Goal: Task Accomplishment & Management: Use online tool/utility

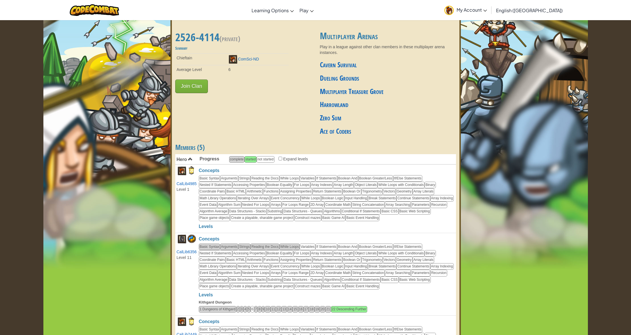
click at [201, 84] on button "Join Clan" at bounding box center [191, 86] width 33 height 14
click at [200, 84] on button "Join Clan" at bounding box center [191, 86] width 33 height 14
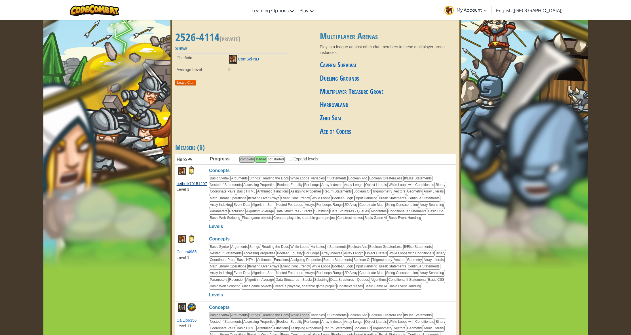
click at [185, 181] on link "bethelk70151297" at bounding box center [192, 183] width 30 height 5
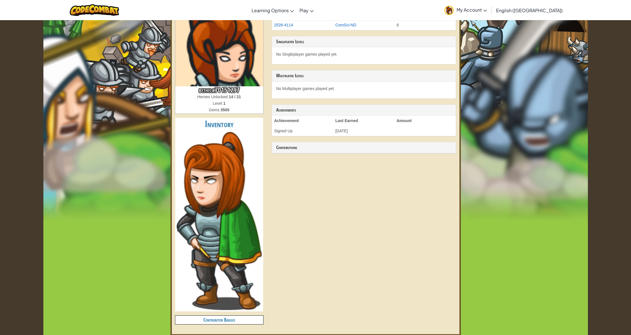
scroll to position [49, 0]
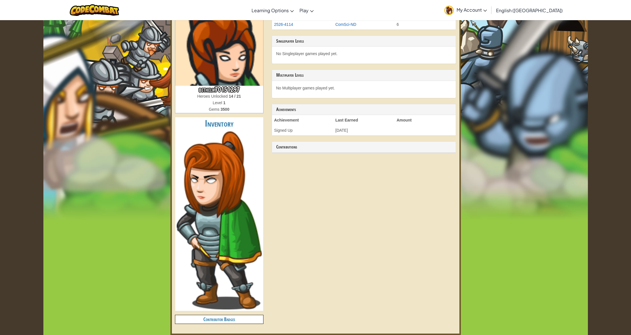
click at [229, 269] on img at bounding box center [219, 220] width 85 height 178
click at [106, 10] on img at bounding box center [95, 10] width 50 height 12
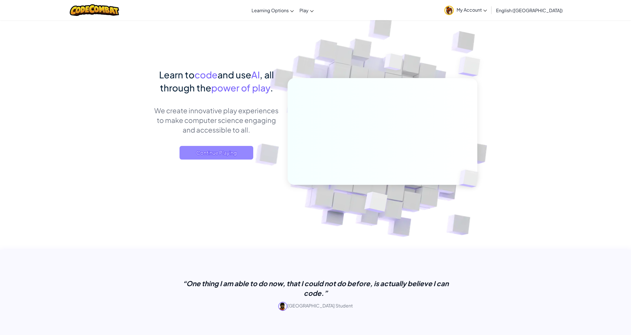
click at [215, 155] on span "Continue Playing" at bounding box center [217, 153] width 74 height 14
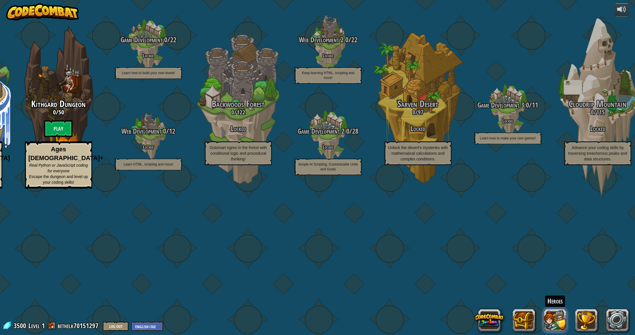
click at [560, 318] on button at bounding box center [555, 320] width 23 height 23
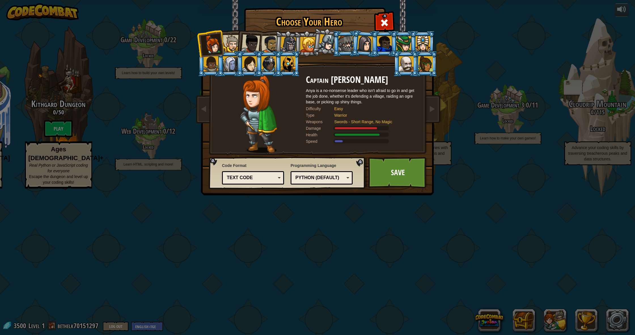
click at [265, 114] on img at bounding box center [258, 114] width 37 height 78
click at [260, 48] on li at bounding box center [249, 43] width 28 height 28
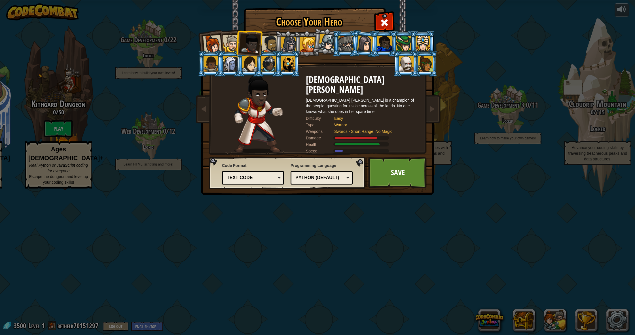
click at [267, 45] on div at bounding box center [270, 44] width 18 height 18
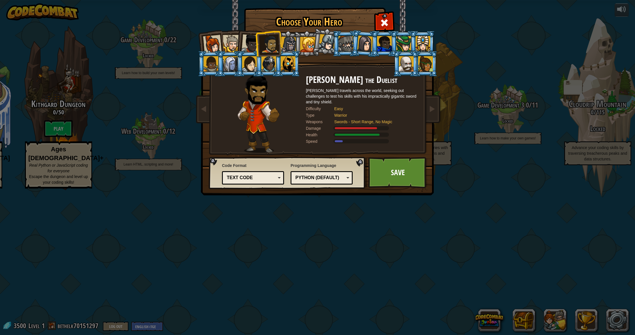
click at [356, 48] on li at bounding box center [364, 44] width 27 height 28
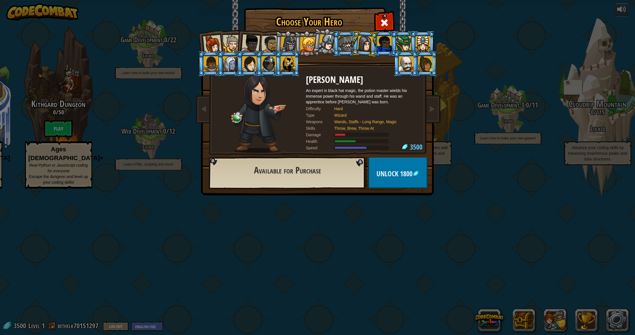
click at [346, 46] on div at bounding box center [346, 43] width 15 height 15
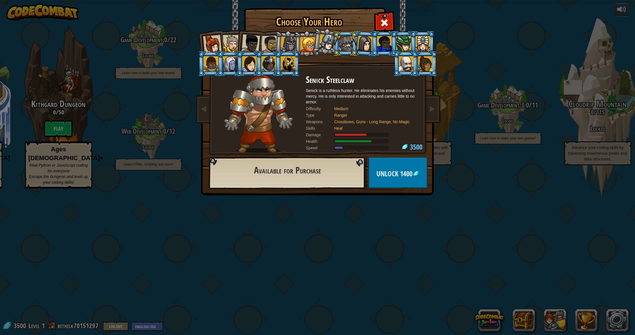
click at [286, 64] on div at bounding box center [288, 63] width 15 height 15
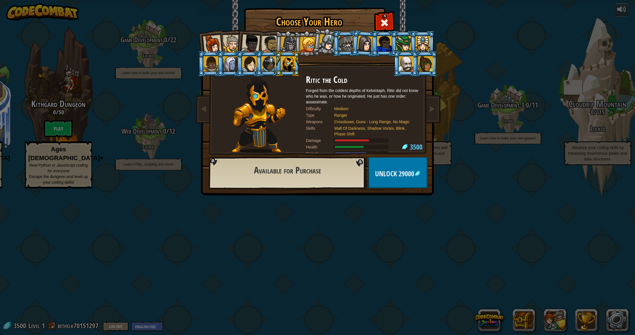
click at [304, 45] on div at bounding box center [307, 44] width 15 height 15
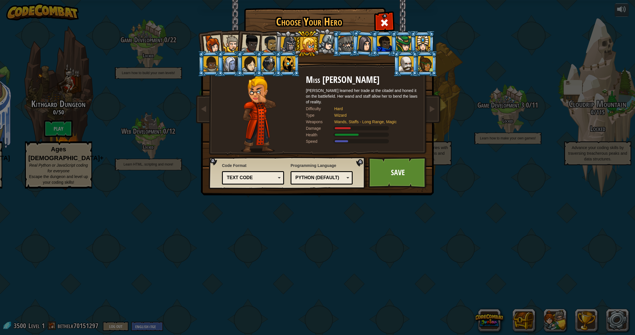
click at [335, 48] on li at bounding box center [346, 44] width 26 height 26
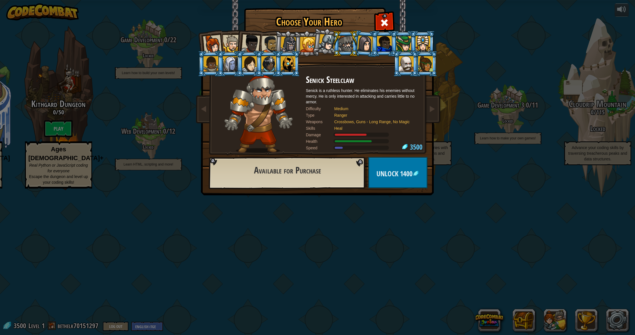
click at [315, 48] on li at bounding box center [326, 41] width 28 height 28
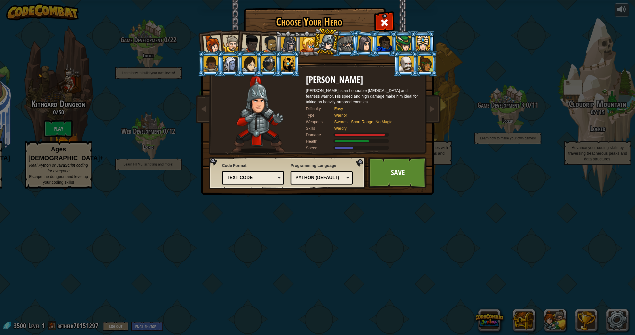
click at [365, 44] on div at bounding box center [365, 43] width 16 height 16
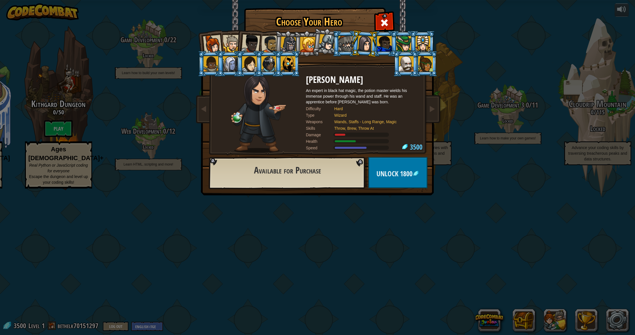
click at [208, 46] on div at bounding box center [212, 44] width 19 height 19
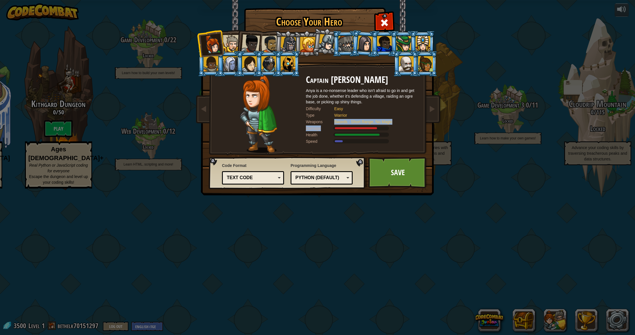
drag, startPoint x: 326, startPoint y: 125, endPoint x: 340, endPoint y: 117, distance: 15.7
click at [329, 122] on div "Captain [PERSON_NAME] Anya is a no-nonsense leader who isn't afraid to go in an…" at bounding box center [362, 114] width 113 height 78
click at [398, 133] on div at bounding box center [373, 134] width 79 height 4
click at [436, 115] on link at bounding box center [432, 109] width 11 height 24
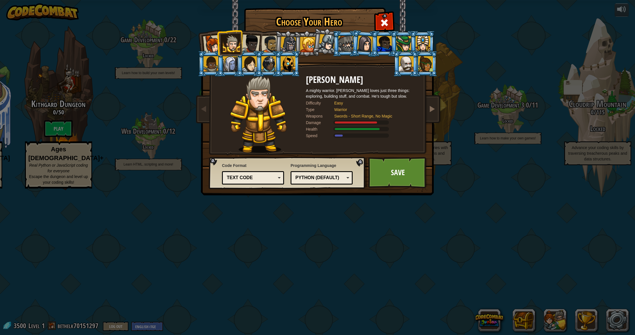
click at [436, 115] on link at bounding box center [432, 109] width 11 height 24
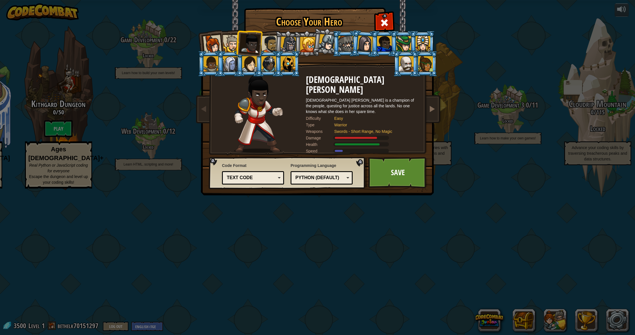
click at [436, 115] on link at bounding box center [432, 109] width 11 height 24
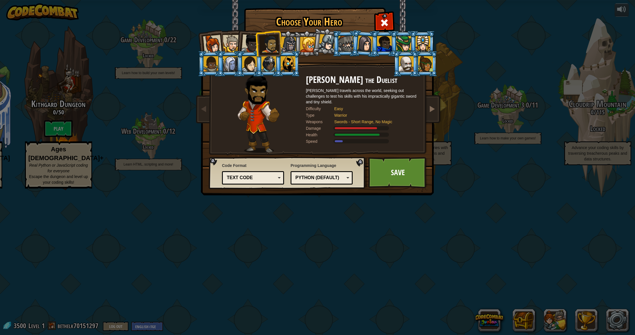
click at [436, 115] on link at bounding box center [432, 109] width 11 height 24
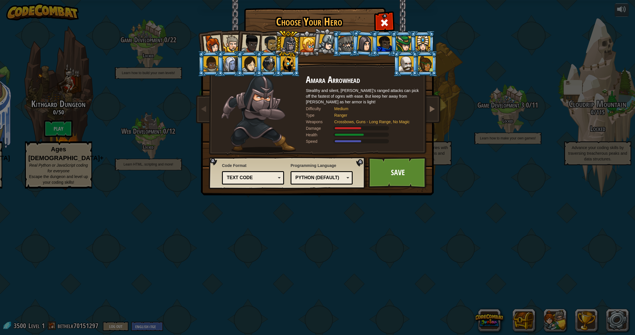
click at [436, 115] on link at bounding box center [432, 109] width 11 height 24
click at [204, 107] on span at bounding box center [204, 108] width 7 height 7
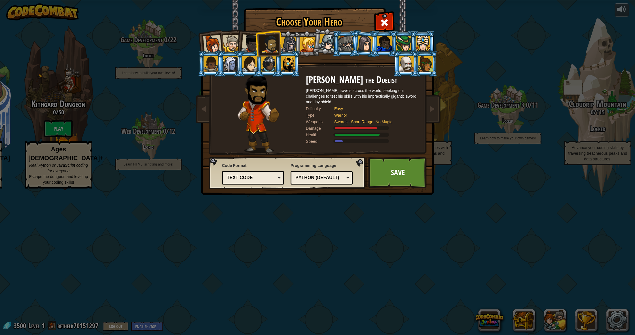
click at [235, 37] on div at bounding box center [231, 43] width 17 height 17
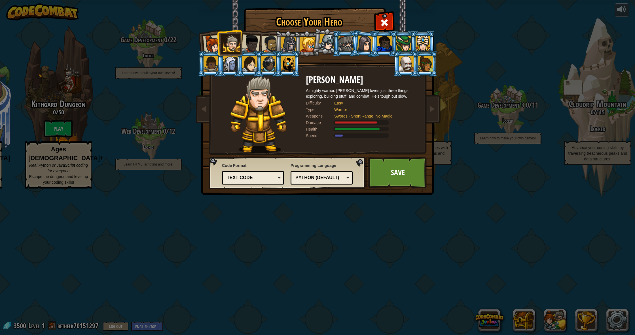
click at [222, 41] on li at bounding box center [230, 43] width 26 height 26
click at [212, 43] on div at bounding box center [212, 44] width 19 height 19
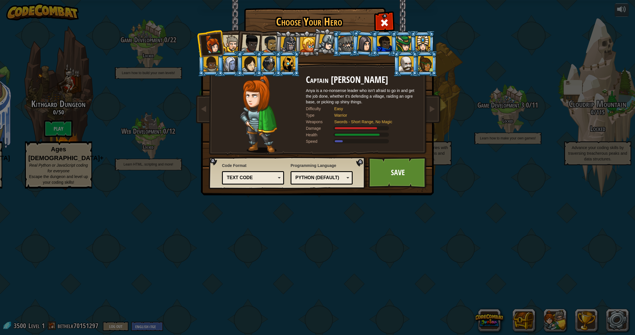
click at [228, 43] on div at bounding box center [231, 43] width 17 height 17
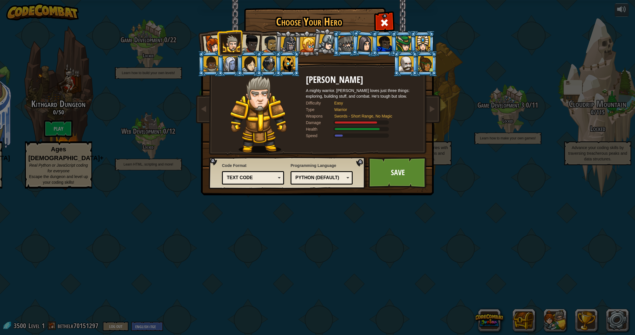
click at [222, 45] on li at bounding box center [230, 43] width 26 height 26
click at [215, 46] on div at bounding box center [212, 44] width 19 height 19
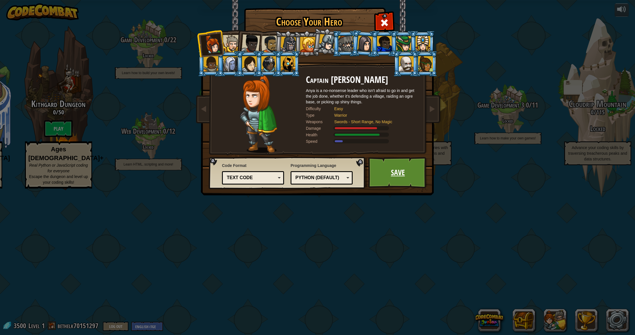
click at [389, 176] on link "Save" at bounding box center [397, 172] width 59 height 31
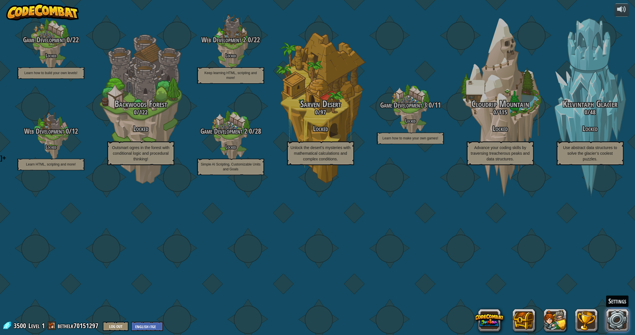
click at [624, 322] on link at bounding box center [617, 320] width 23 height 23
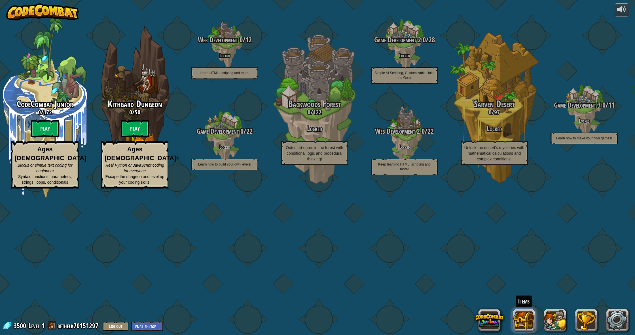
click at [519, 319] on button at bounding box center [524, 320] width 23 height 23
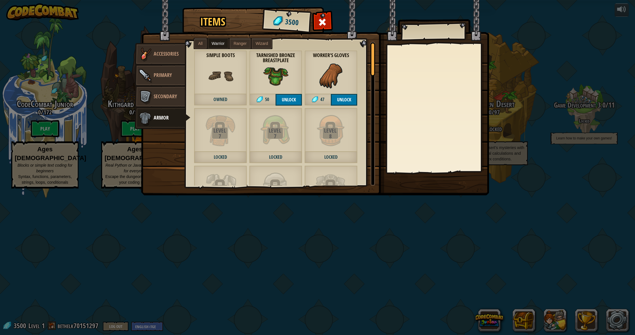
click at [171, 74] on span "Primary" at bounding box center [163, 74] width 18 height 7
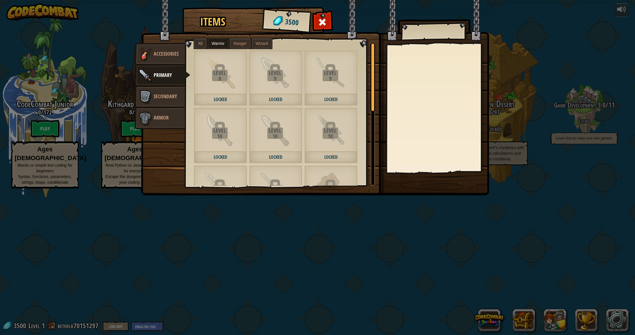
click at [172, 94] on span "Secondary" at bounding box center [165, 96] width 23 height 7
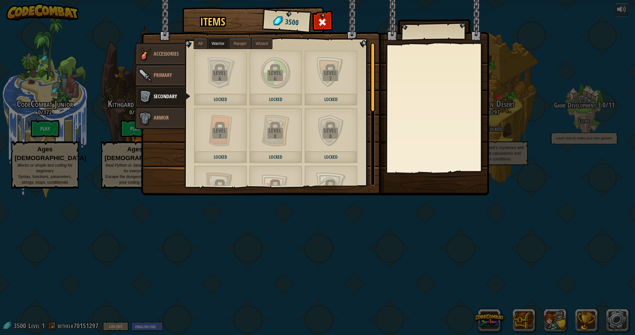
click at [154, 113] on link "Armor" at bounding box center [160, 118] width 50 height 23
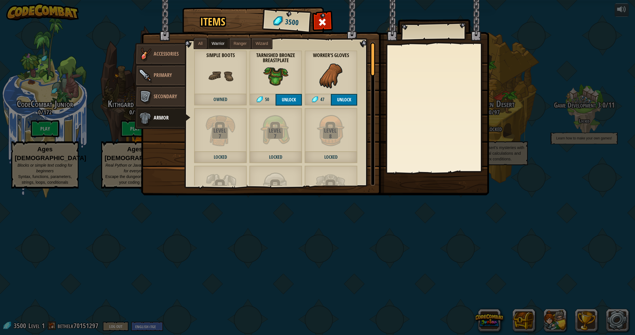
click at [171, 54] on span "Accessories" at bounding box center [166, 53] width 25 height 7
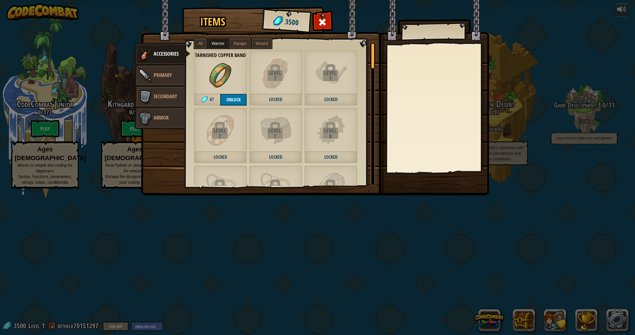
click at [236, 46] on label "Ranger" at bounding box center [240, 43] width 21 height 10
click at [256, 45] on span "Wizard" at bounding box center [262, 43] width 12 height 5
click at [322, 26] on span at bounding box center [322, 22] width 9 height 9
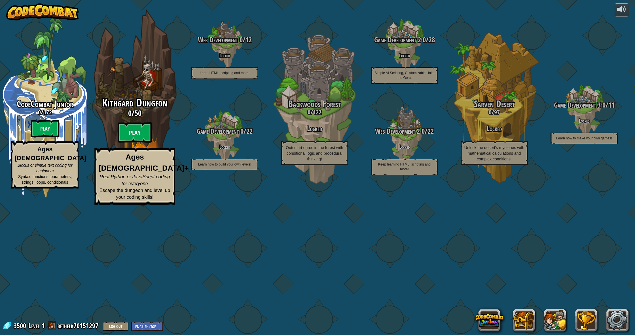
click at [129, 143] on btn "Play" at bounding box center [135, 132] width 34 height 20
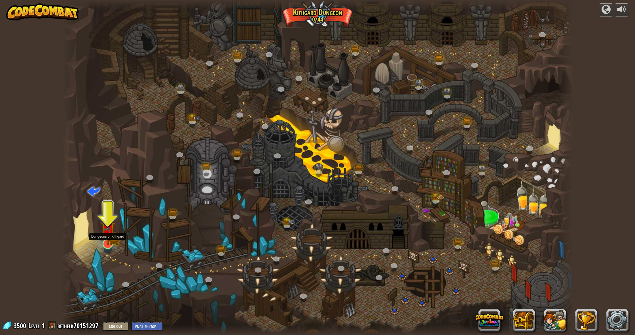
click at [111, 238] on img at bounding box center [108, 229] width 14 height 32
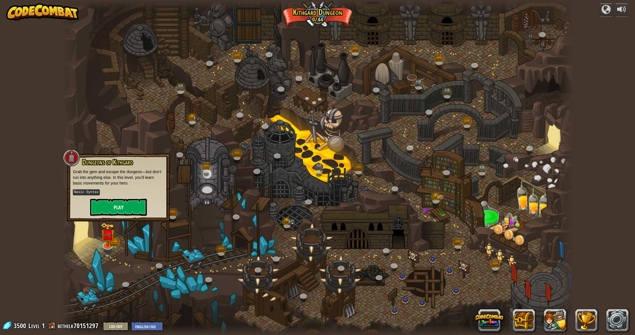
click at [125, 202] on button "Play" at bounding box center [118, 207] width 57 height 17
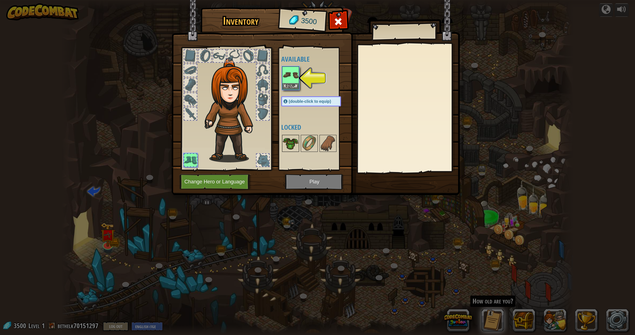
click at [296, 138] on img at bounding box center [291, 143] width 16 height 16
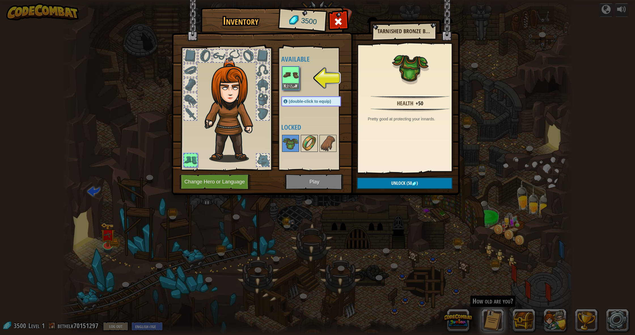
click at [308, 142] on img at bounding box center [309, 143] width 16 height 16
click at [324, 142] on img at bounding box center [328, 143] width 16 height 16
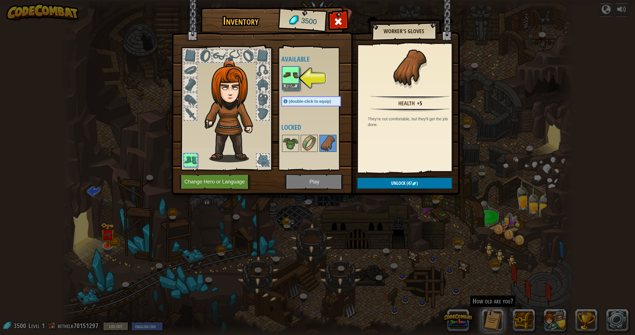
click at [259, 52] on div at bounding box center [263, 56] width 12 height 12
click at [247, 54] on div at bounding box center [248, 56] width 12 height 12
click at [227, 56] on img at bounding box center [229, 103] width 86 height 117
click at [199, 57] on div at bounding box center [205, 56] width 14 height 14
drag, startPoint x: 189, startPoint y: 94, endPoint x: 190, endPoint y: 104, distance: 9.8
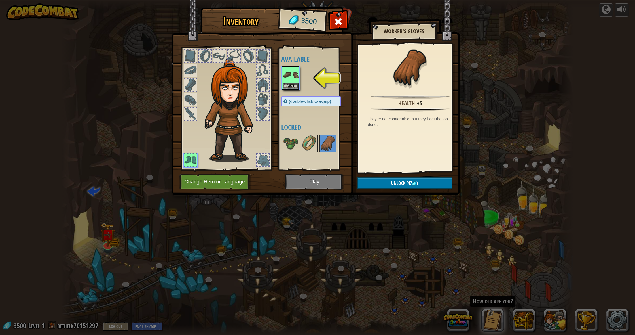
click at [189, 94] on div at bounding box center [190, 99] width 12 height 12
click at [259, 153] on div at bounding box center [263, 160] width 14 height 14
click at [260, 156] on div at bounding box center [263, 160] width 12 height 12
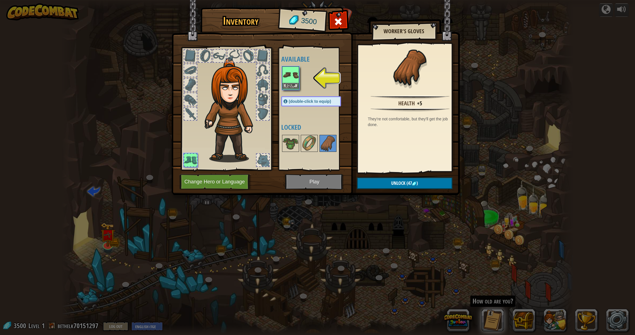
click at [293, 84] on button "Equip" at bounding box center [291, 86] width 16 height 6
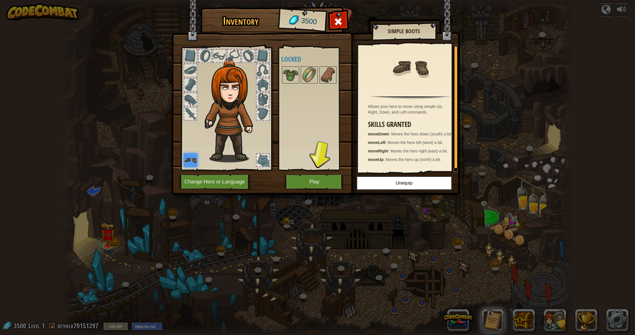
click at [194, 115] on div at bounding box center [190, 113] width 12 height 12
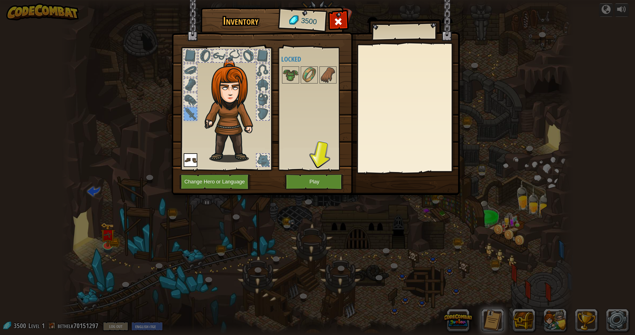
click at [194, 101] on div at bounding box center [190, 99] width 12 height 12
click at [195, 79] on div at bounding box center [190, 85] width 12 height 12
click at [195, 69] on div at bounding box center [190, 70] width 12 height 12
click at [208, 58] on div at bounding box center [205, 56] width 12 height 12
click at [221, 56] on div at bounding box center [219, 56] width 12 height 12
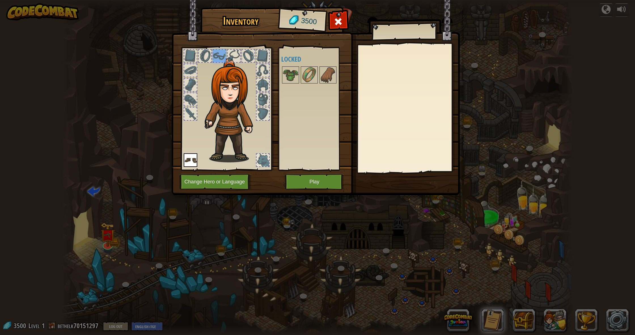
click at [239, 56] on div at bounding box center [234, 56] width 12 height 12
click at [256, 60] on div at bounding box center [263, 56] width 14 height 14
click at [258, 112] on div at bounding box center [263, 113] width 12 height 12
click at [265, 100] on div at bounding box center [263, 99] width 12 height 12
click at [342, 26] on span at bounding box center [338, 21] width 9 height 9
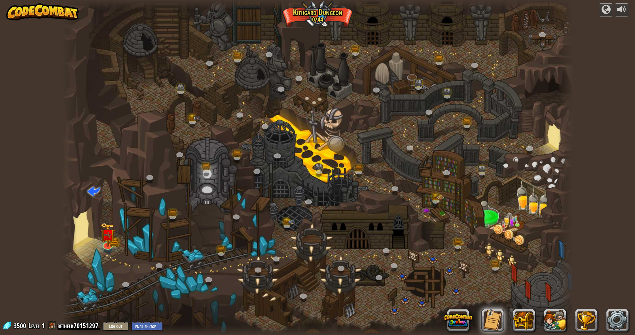
click at [81, 325] on link "bethelk70151297" at bounding box center [79, 325] width 43 height 9
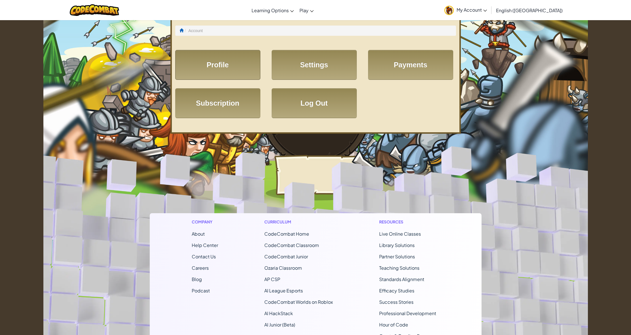
click at [242, 71] on link "Profile" at bounding box center [217, 65] width 85 height 30
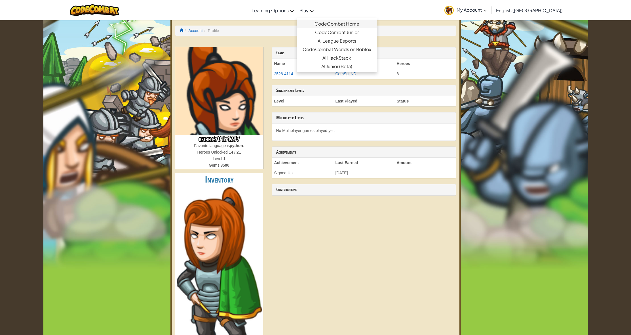
click at [354, 23] on link "CodeCombat Home" at bounding box center [337, 24] width 80 height 9
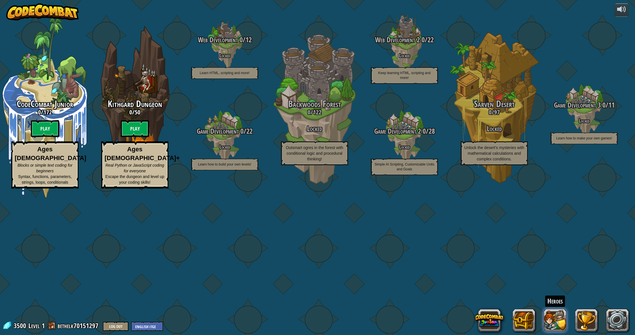
click at [566, 319] on button at bounding box center [555, 320] width 23 height 23
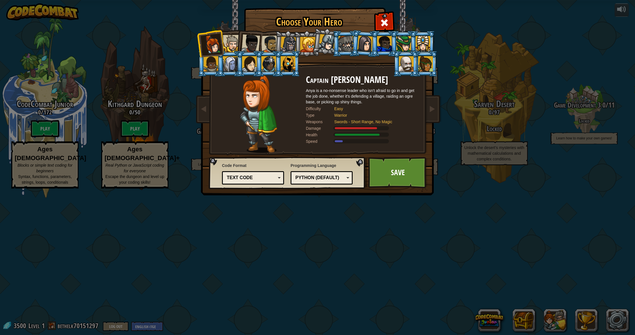
click at [248, 41] on div at bounding box center [250, 43] width 19 height 19
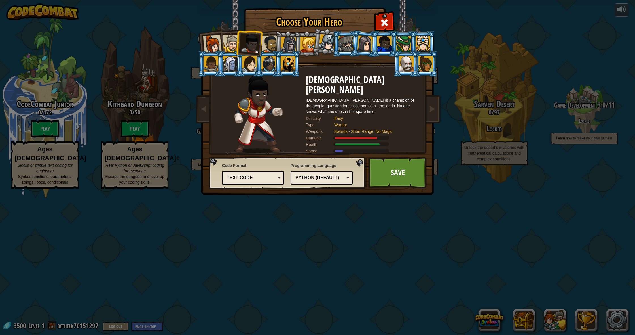
click at [266, 43] on div at bounding box center [270, 44] width 18 height 18
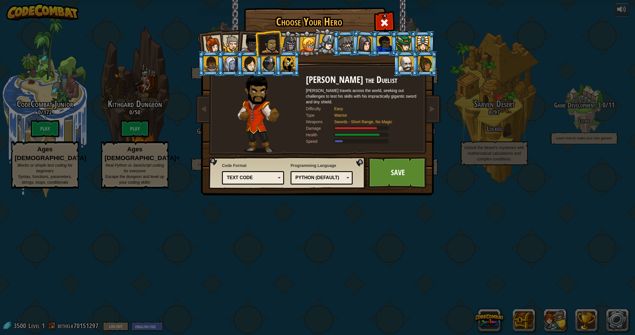
click at [282, 42] on div at bounding box center [288, 45] width 16 height 16
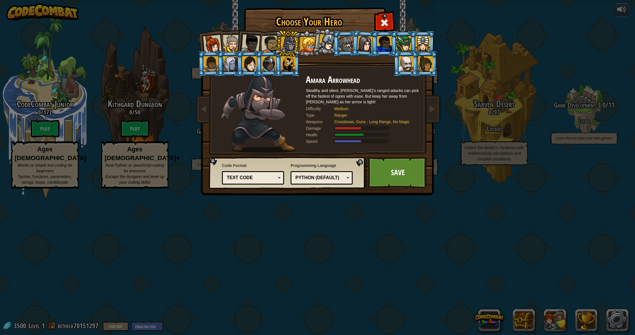
click at [213, 43] on div at bounding box center [212, 44] width 19 height 19
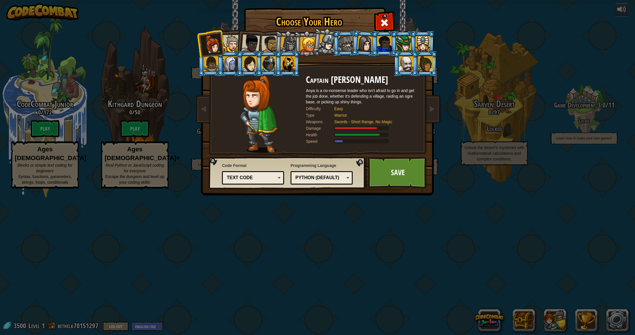
click at [233, 47] on div at bounding box center [231, 43] width 17 height 17
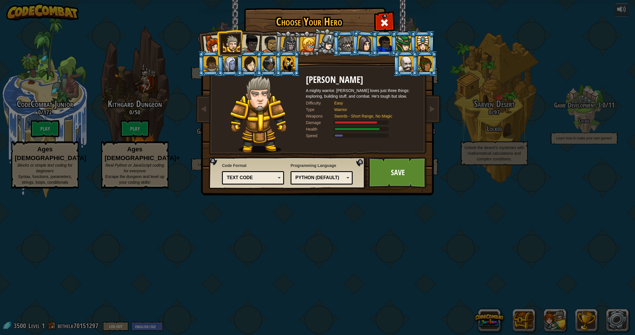
click at [255, 47] on div at bounding box center [250, 43] width 19 height 19
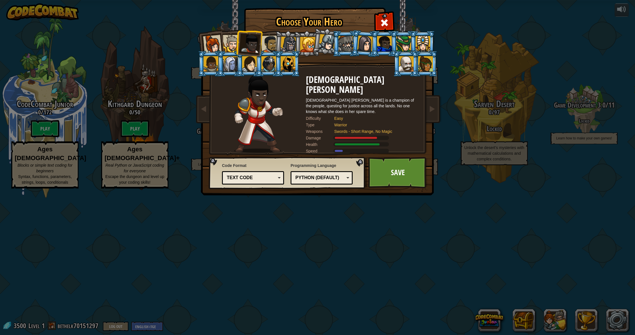
click at [216, 46] on div at bounding box center [212, 44] width 19 height 19
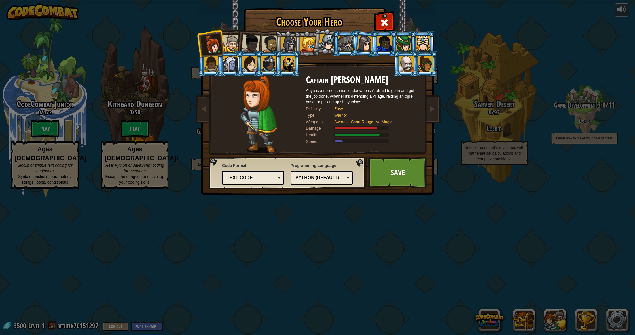
click at [252, 40] on div at bounding box center [250, 43] width 19 height 19
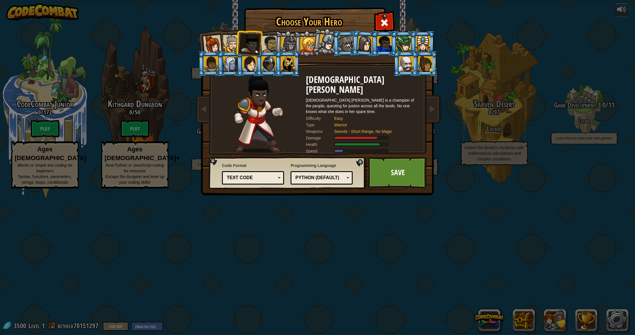
click at [217, 41] on div at bounding box center [212, 44] width 19 height 19
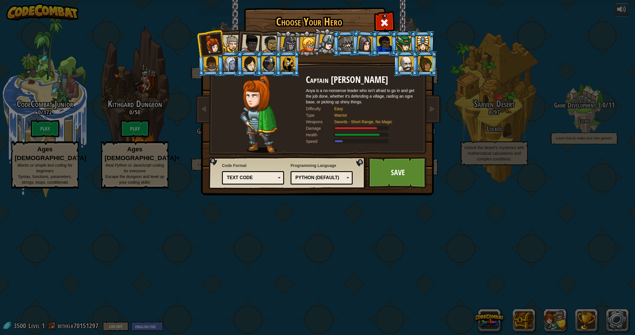
click at [250, 41] on div at bounding box center [250, 43] width 19 height 19
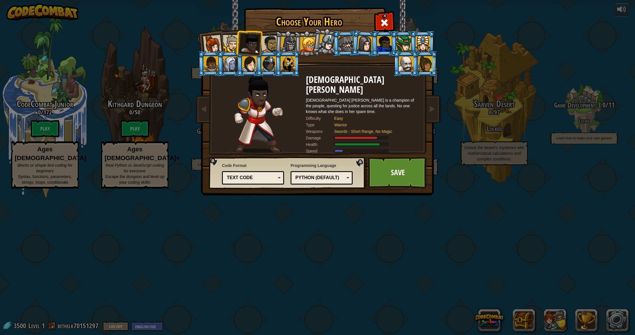
click at [273, 45] on div at bounding box center [270, 44] width 18 height 18
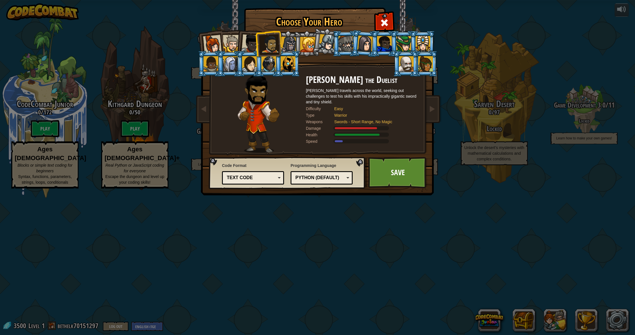
click at [214, 45] on div at bounding box center [212, 44] width 19 height 19
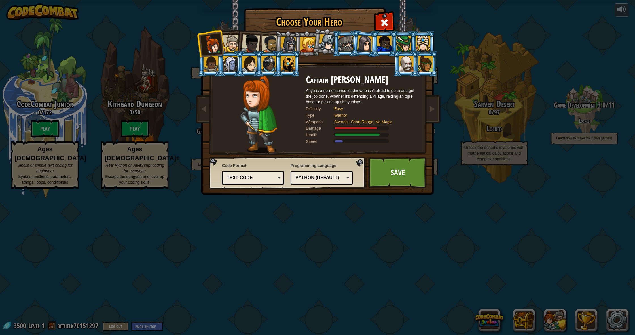
click at [231, 48] on div at bounding box center [231, 43] width 17 height 17
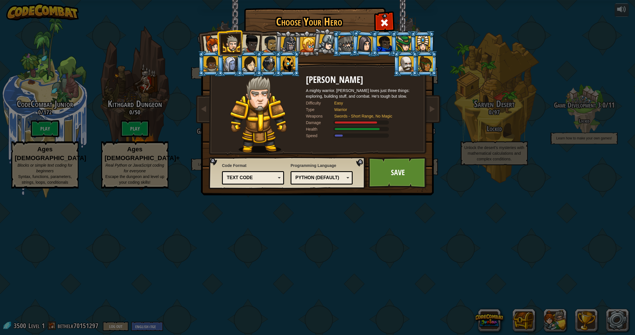
click at [271, 42] on div at bounding box center [270, 44] width 18 height 18
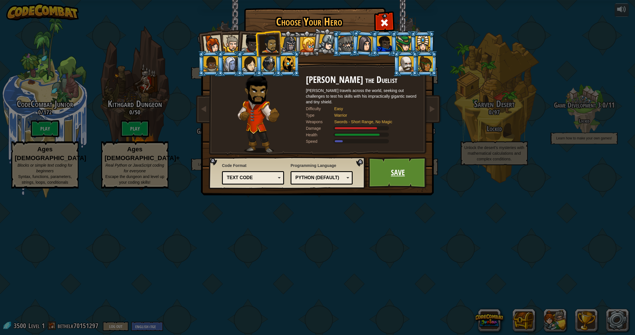
click at [400, 173] on link "Save" at bounding box center [397, 172] width 59 height 31
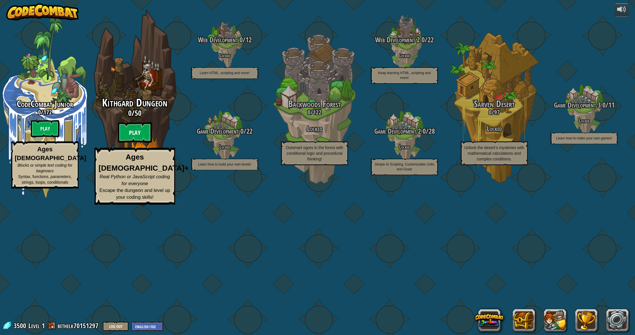
click at [142, 143] on btn "Play" at bounding box center [135, 132] width 34 height 20
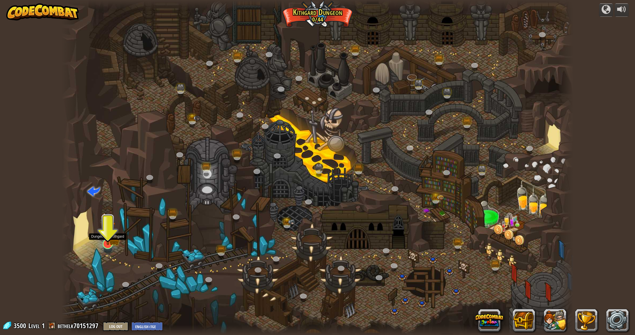
click at [106, 241] on img at bounding box center [108, 229] width 14 height 32
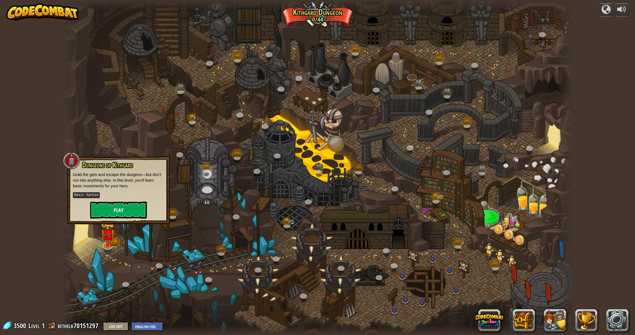
click at [124, 207] on button "Play" at bounding box center [118, 209] width 57 height 17
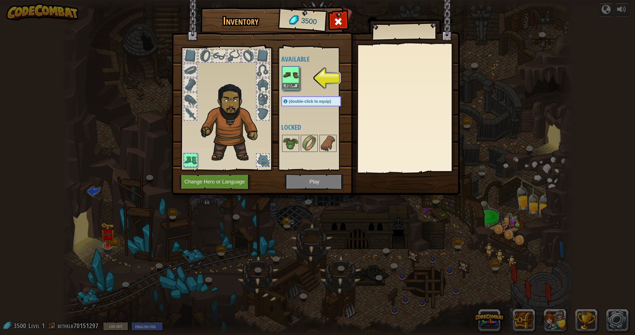
click at [294, 85] on button "Equip" at bounding box center [291, 86] width 16 height 6
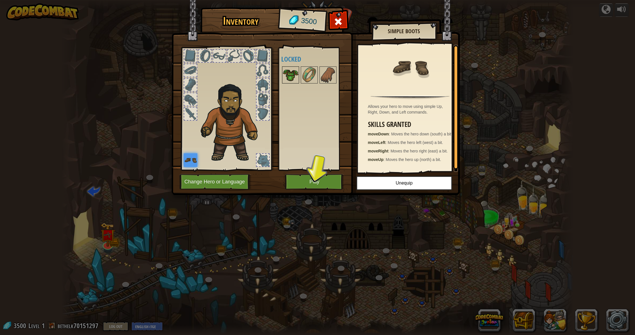
click at [292, 77] on img at bounding box center [291, 75] width 16 height 16
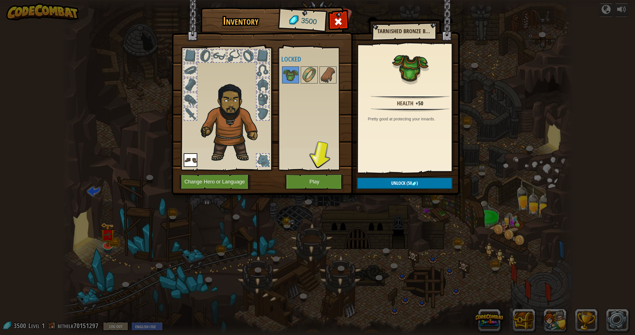
click at [421, 180] on button "Unlock (50 )" at bounding box center [405, 183] width 96 height 12
click at [420, 181] on button "Confirm" at bounding box center [405, 183] width 96 height 12
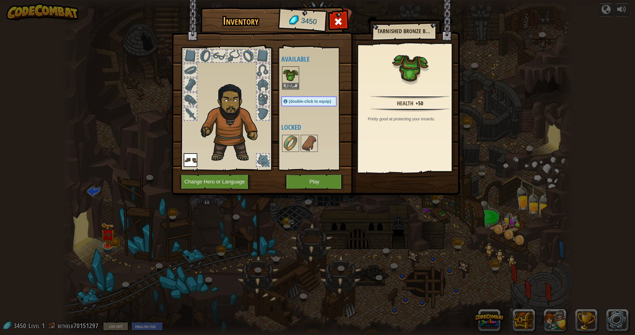
click at [294, 82] on img at bounding box center [291, 75] width 16 height 16
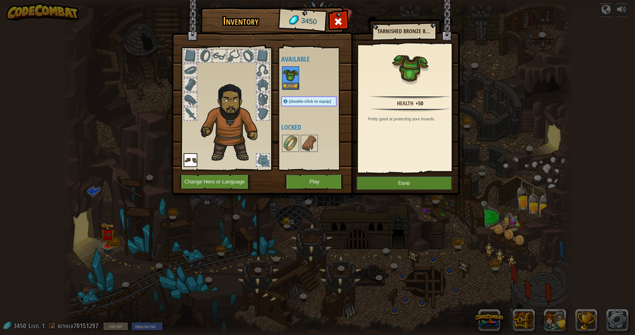
click at [292, 85] on button "Equip" at bounding box center [291, 86] width 16 height 6
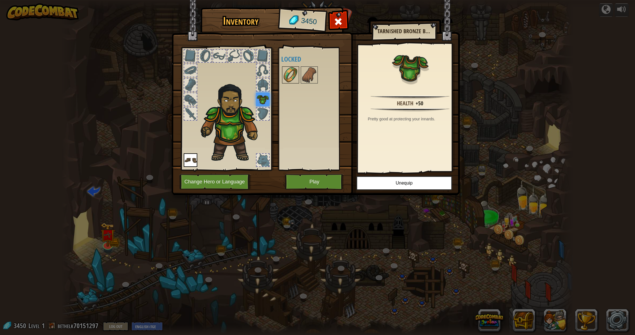
click at [291, 79] on img at bounding box center [291, 75] width 16 height 16
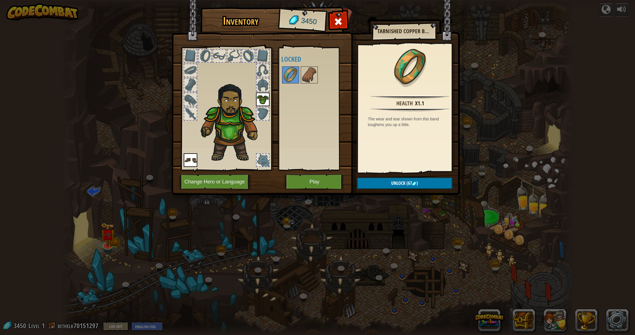
click at [417, 181] on span ")" at bounding box center [417, 183] width 1 height 6
click at [417, 181] on button "Confirm" at bounding box center [405, 183] width 96 height 12
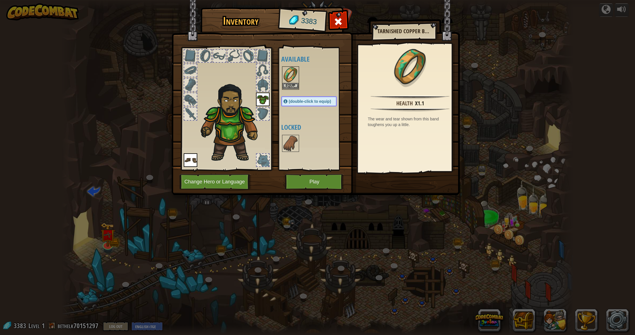
click at [292, 86] on button "Equip" at bounding box center [291, 86] width 16 height 6
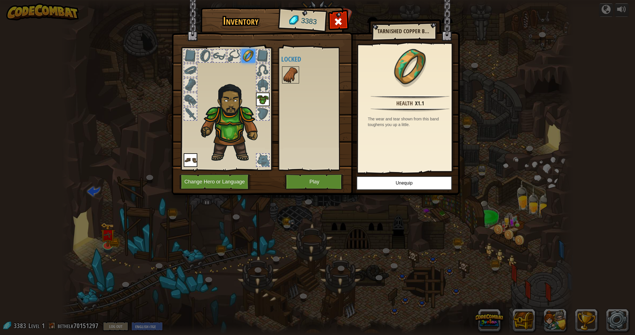
click at [292, 80] on img at bounding box center [291, 75] width 16 height 16
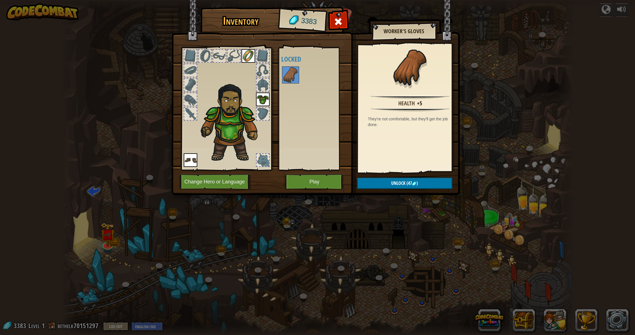
click at [407, 184] on span "(47" at bounding box center [409, 183] width 7 height 6
click at [407, 184] on button "Confirm" at bounding box center [405, 183] width 96 height 12
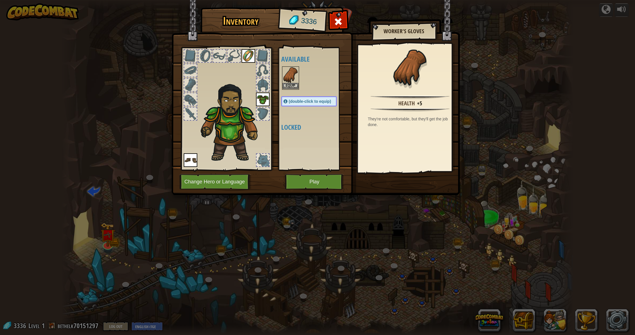
click at [293, 86] on button "Equip" at bounding box center [291, 86] width 16 height 6
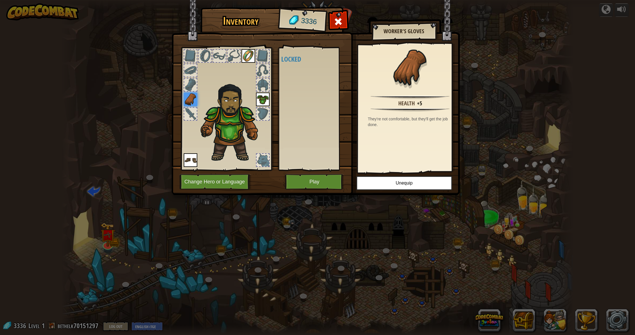
click at [266, 111] on div at bounding box center [263, 113] width 12 height 12
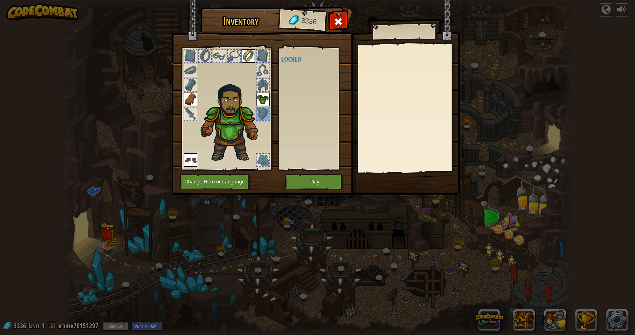
click at [260, 91] on div at bounding box center [263, 85] width 14 height 14
click at [262, 73] on div at bounding box center [263, 70] width 12 height 12
click at [264, 56] on div at bounding box center [263, 56] width 12 height 12
click at [234, 57] on div at bounding box center [234, 56] width 12 height 12
click at [218, 57] on div at bounding box center [219, 56] width 12 height 12
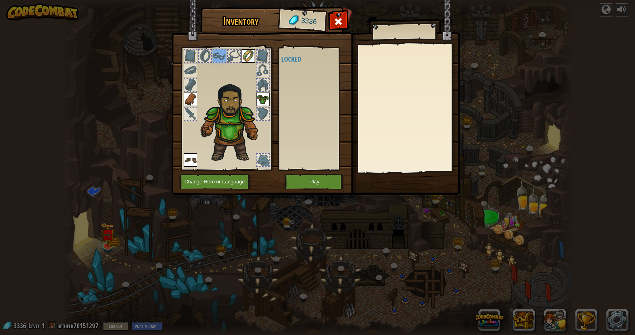
click at [206, 58] on div at bounding box center [205, 56] width 12 height 12
click at [193, 58] on div at bounding box center [190, 56] width 12 height 12
drag, startPoint x: 191, startPoint y: 68, endPoint x: 191, endPoint y: 74, distance: 6.0
click at [191, 69] on div at bounding box center [190, 70] width 12 height 12
click at [194, 83] on div at bounding box center [190, 85] width 12 height 12
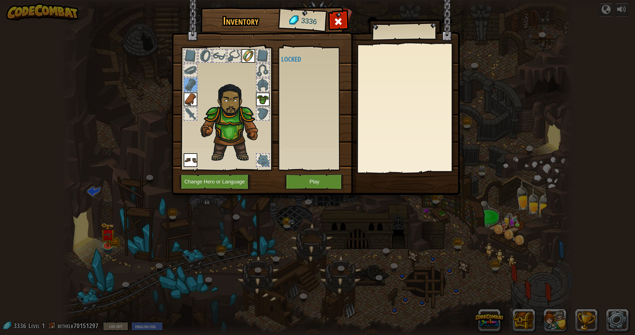
click at [196, 114] on div at bounding box center [190, 113] width 12 height 12
click at [196, 113] on div at bounding box center [190, 113] width 12 height 12
click at [187, 163] on img at bounding box center [191, 160] width 14 height 14
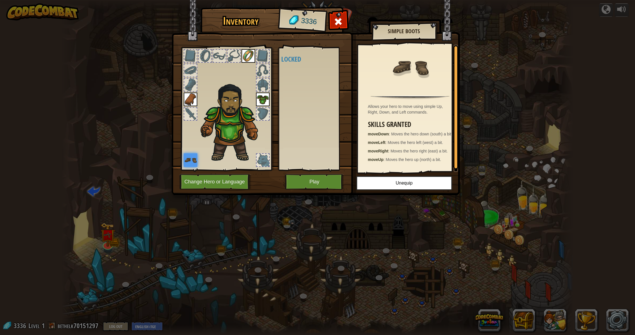
click at [293, 179] on button "Play" at bounding box center [314, 182] width 59 height 16
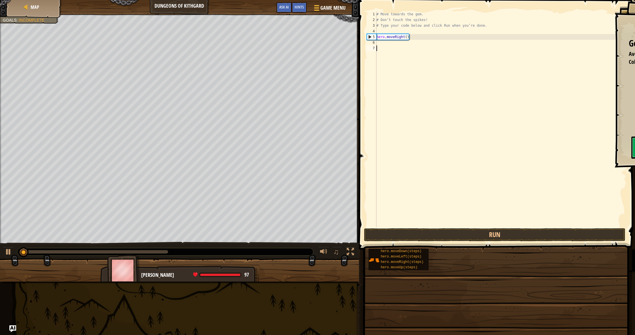
scroll to position [3, 0]
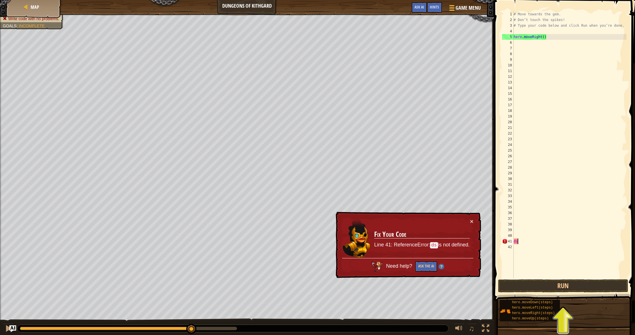
type textarea "d"
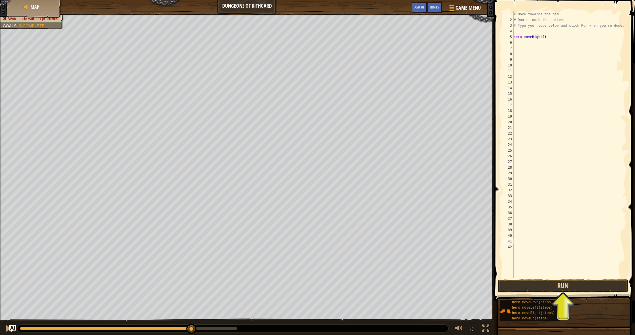
click at [579, 290] on button "Run" at bounding box center [563, 285] width 130 height 13
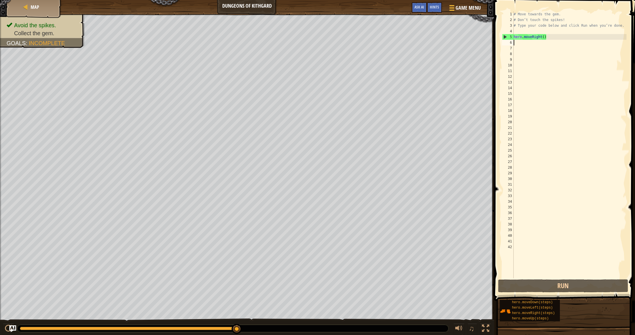
click at [522, 45] on div "# Move towards the gem. # Don’t touch the spikes! # Type your code below and cl…" at bounding box center [570, 150] width 114 height 278
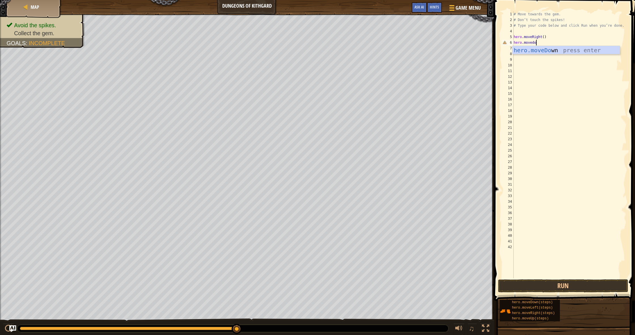
scroll to position [3, 2]
type textarea "hero.movedown"
click at [585, 284] on button "Run" at bounding box center [563, 285] width 130 height 13
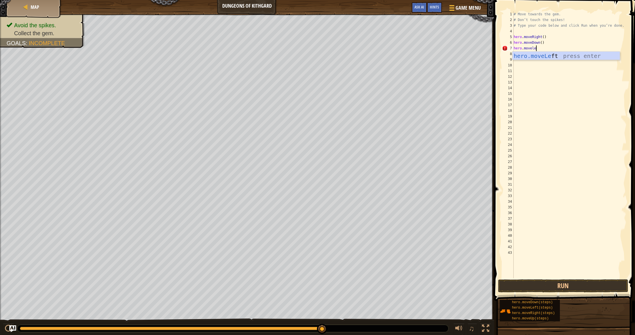
scroll to position [3, 2]
type textarea "hero.moveleft"
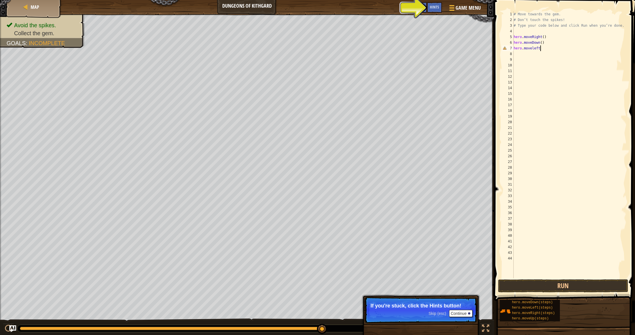
click at [541, 47] on div "# Move towards the gem. # Don’t touch the spikes! # Type your code below and cl…" at bounding box center [570, 150] width 114 height 278
drag, startPoint x: 536, startPoint y: 48, endPoint x: 530, endPoint y: 48, distance: 6.3
click at [530, 48] on div "# Move towards the gem. # Don’t touch the spikes! # Type your code below and cl…" at bounding box center [570, 150] width 114 height 278
click at [538, 48] on div "# Move towards the gem. # Don’t touch the spikes! # Type your code below and cl…" at bounding box center [570, 150] width 114 height 278
drag, startPoint x: 546, startPoint y: 48, endPoint x: 527, endPoint y: 50, distance: 19.4
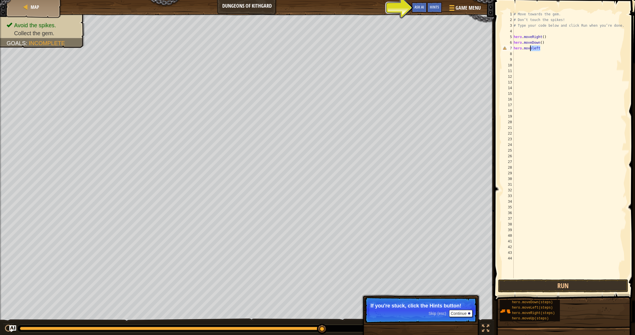
click at [527, 50] on div "# Move towards the gem. # Don’t touch the spikes! # Type your code below and cl…" at bounding box center [570, 150] width 114 height 278
click at [525, 49] on div "# Move towards the gem. # Don’t touch the spikes! # Type your code below and cl…" at bounding box center [570, 150] width 114 height 278
drag, startPoint x: 541, startPoint y: 48, endPoint x: 524, endPoint y: 48, distance: 17.0
click at [524, 48] on div "# Move towards the gem. # Don’t touch the spikes! # Type your code below and cl…" at bounding box center [570, 150] width 114 height 278
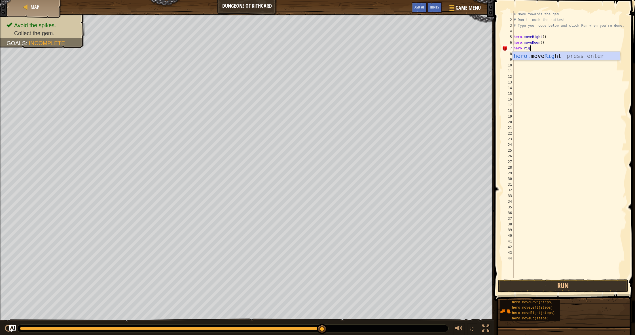
type textarea "hero.right"
click at [540, 285] on button "Run" at bounding box center [563, 285] width 130 height 13
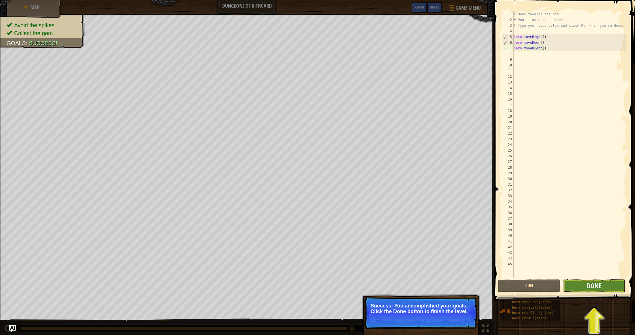
click at [569, 288] on button "Done" at bounding box center [594, 285] width 62 height 13
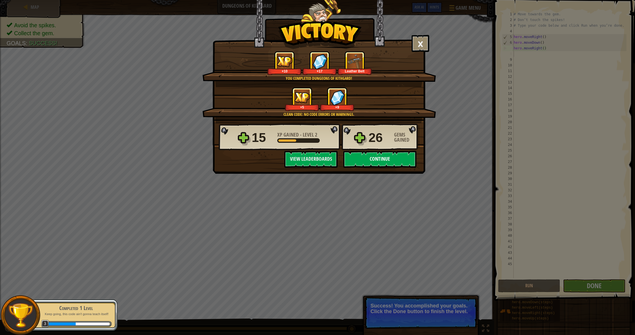
click at [382, 161] on button "Continue" at bounding box center [379, 159] width 73 height 17
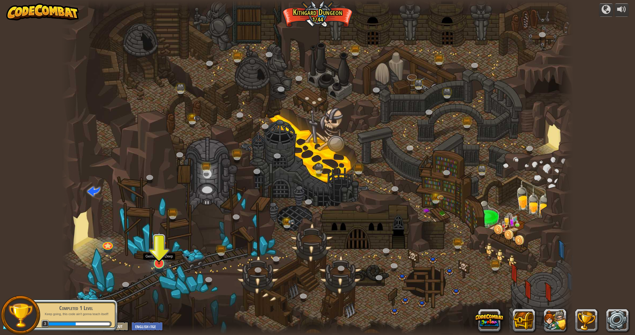
click at [166, 262] on img at bounding box center [159, 247] width 14 height 33
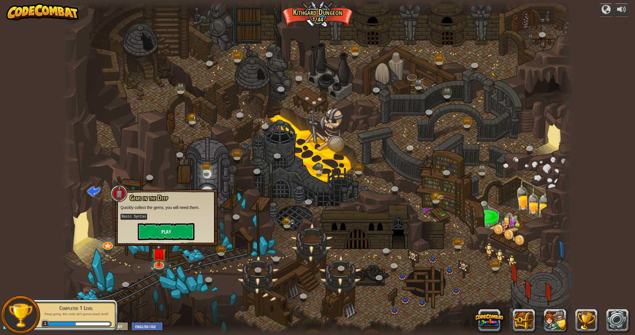
click at [169, 233] on button "Play" at bounding box center [166, 231] width 57 height 17
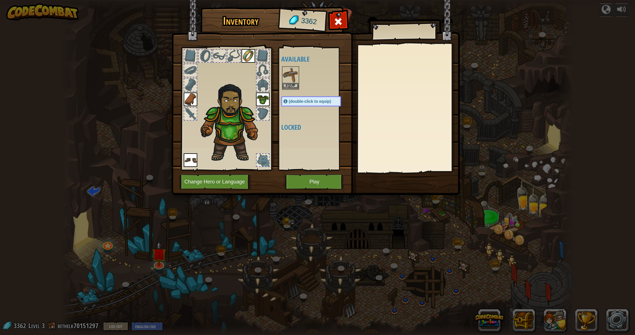
click at [291, 84] on button "Equip" at bounding box center [291, 86] width 16 height 6
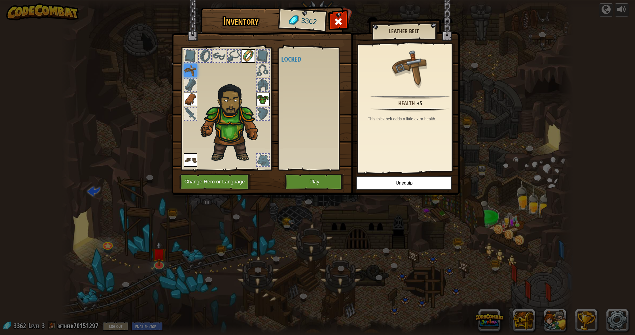
click at [195, 86] on div at bounding box center [190, 85] width 12 height 12
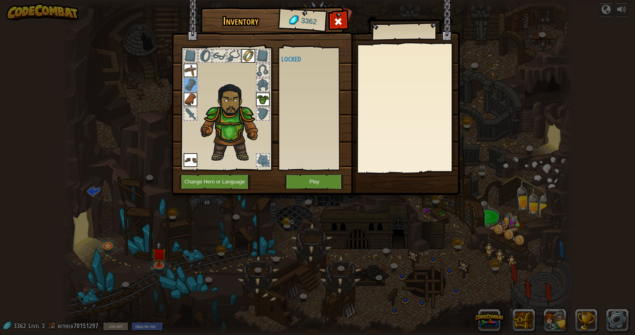
click at [207, 60] on div at bounding box center [205, 56] width 12 height 12
click at [194, 61] on div at bounding box center [190, 56] width 12 height 12
click at [206, 57] on div at bounding box center [205, 56] width 12 height 12
click at [216, 55] on div at bounding box center [219, 56] width 12 height 12
click at [230, 54] on div at bounding box center [234, 56] width 12 height 12
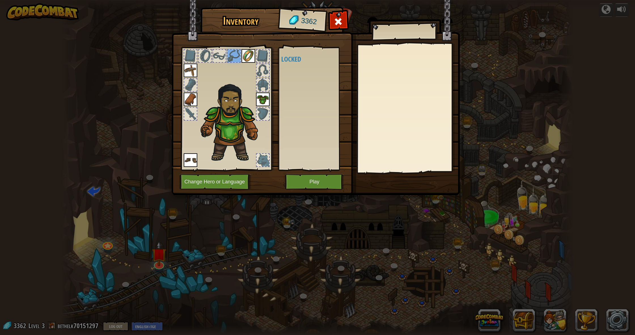
click at [252, 53] on img at bounding box center [249, 56] width 14 height 14
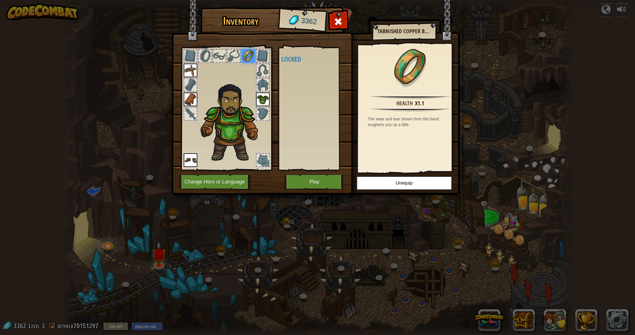
click at [260, 54] on div at bounding box center [263, 56] width 12 height 12
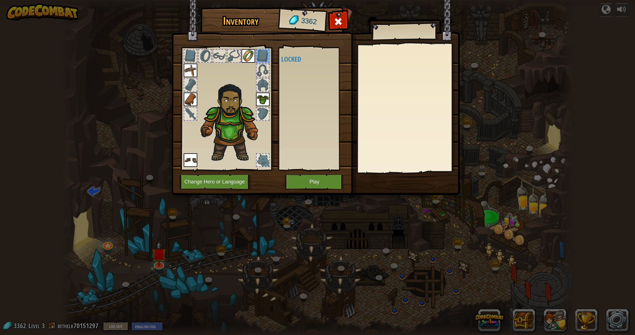
drag, startPoint x: 261, startPoint y: 65, endPoint x: 262, endPoint y: 68, distance: 3.2
click at [261, 66] on div at bounding box center [263, 70] width 12 height 12
click at [263, 91] on div at bounding box center [263, 85] width 14 height 14
click at [267, 101] on img at bounding box center [263, 99] width 14 height 14
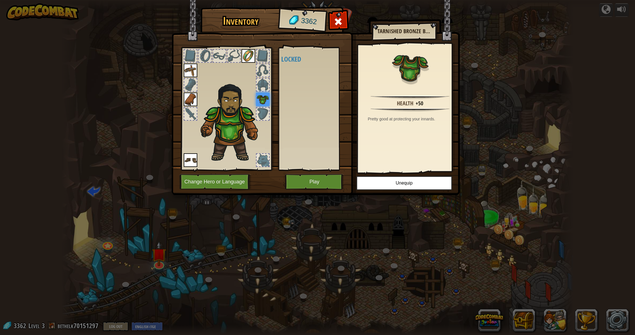
click at [266, 112] on div at bounding box center [263, 113] width 12 height 12
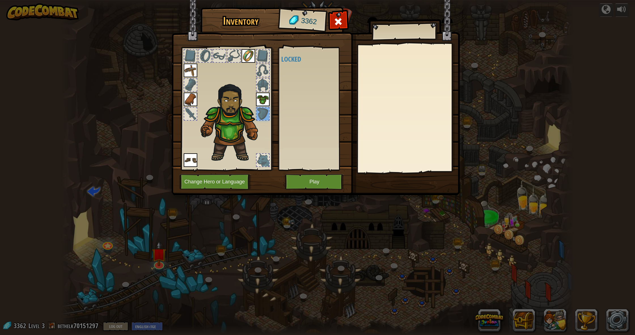
click at [263, 152] on img at bounding box center [232, 121] width 69 height 83
drag, startPoint x: 263, startPoint y: 153, endPoint x: 265, endPoint y: 156, distance: 3.6
click at [263, 153] on img at bounding box center [232, 121] width 69 height 83
click at [266, 158] on div at bounding box center [263, 160] width 12 height 12
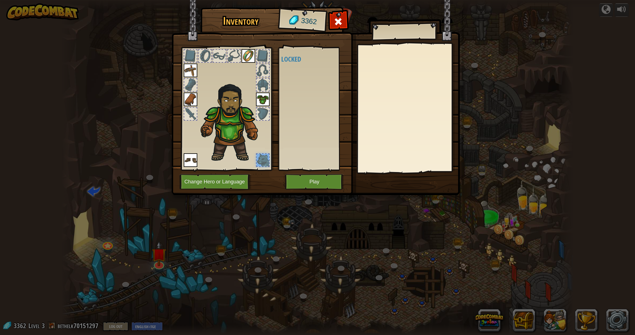
click at [301, 180] on button "Play" at bounding box center [314, 182] width 59 height 16
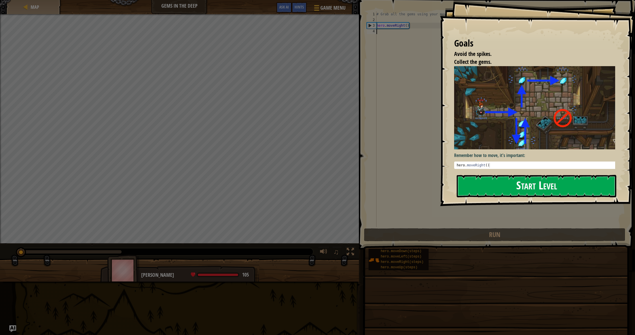
click at [507, 183] on button "Start Level" at bounding box center [537, 186] width 160 height 22
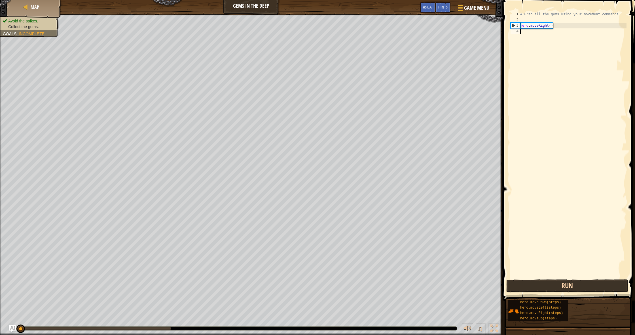
click at [583, 283] on button "Run" at bounding box center [568, 285] width 122 height 13
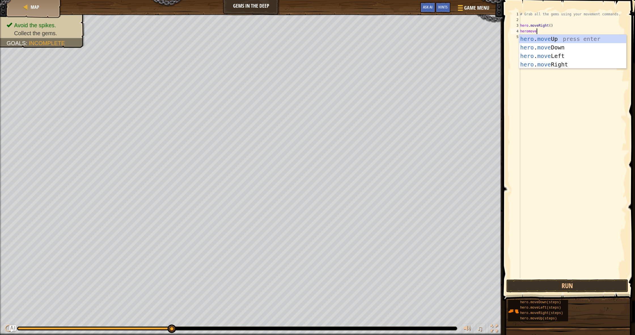
scroll to position [3, 1]
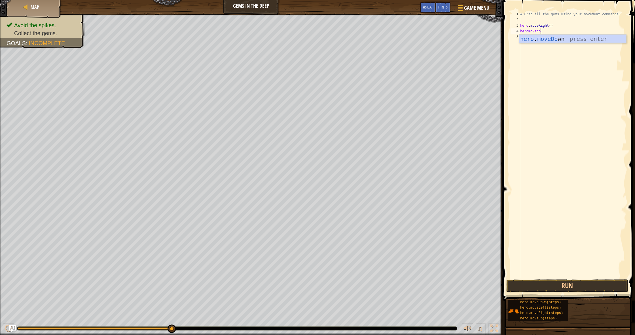
type textarea "heromovedown"
type textarea "hero.moveup"
click at [564, 290] on button "Run" at bounding box center [568, 285] width 122 height 13
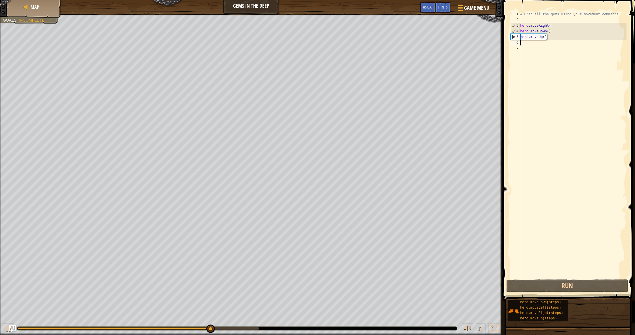
type textarea "m"
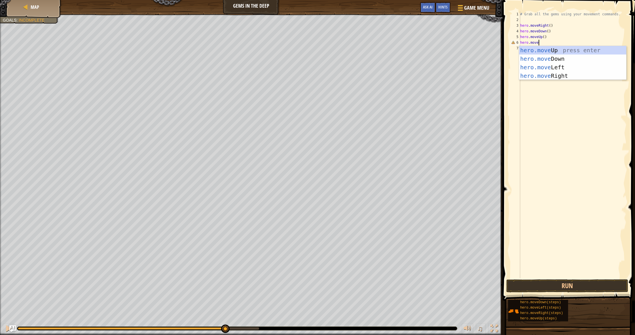
scroll to position [3, 1]
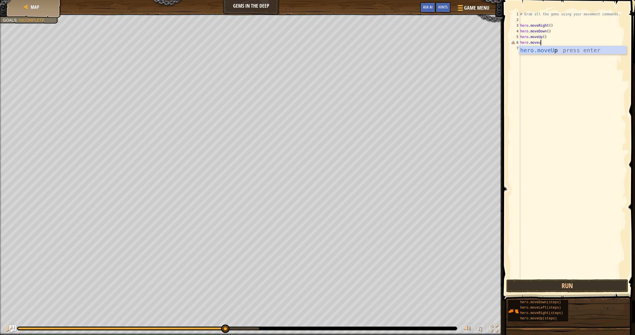
type textarea "hero.moveup"
type textarea "hero.moveright"
click at [566, 291] on button "Run" at bounding box center [568, 285] width 122 height 13
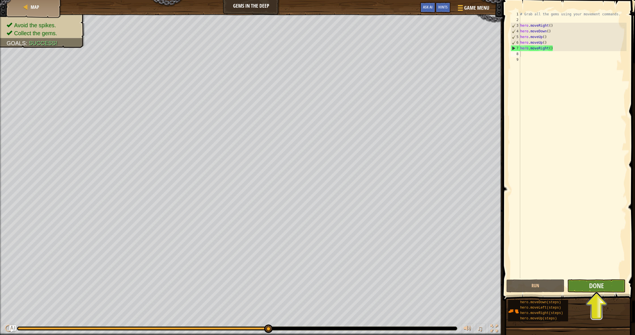
click at [586, 281] on button "Done" at bounding box center [597, 285] width 58 height 13
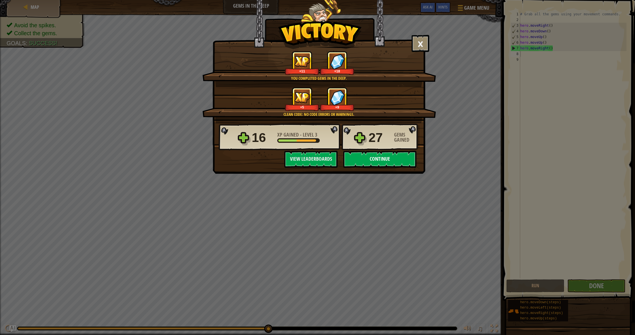
click at [392, 161] on button "Continue" at bounding box center [379, 159] width 73 height 17
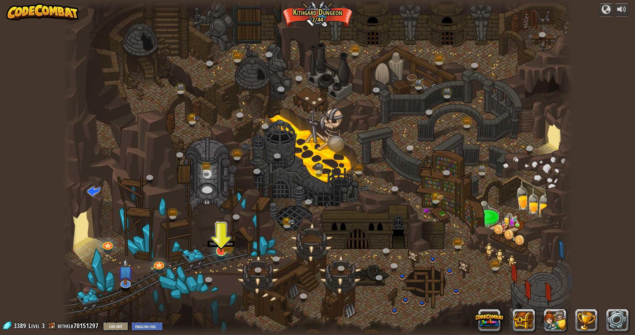
click at [222, 245] on img at bounding box center [221, 236] width 14 height 32
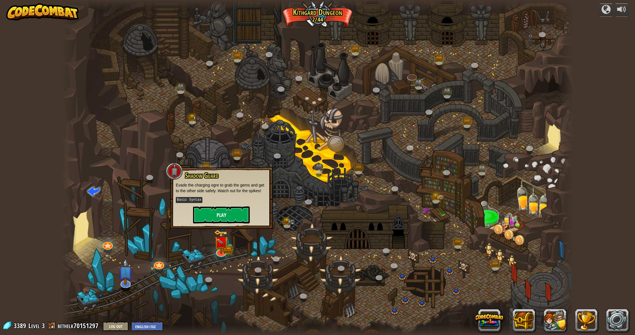
click at [220, 211] on button "Play" at bounding box center [221, 214] width 57 height 17
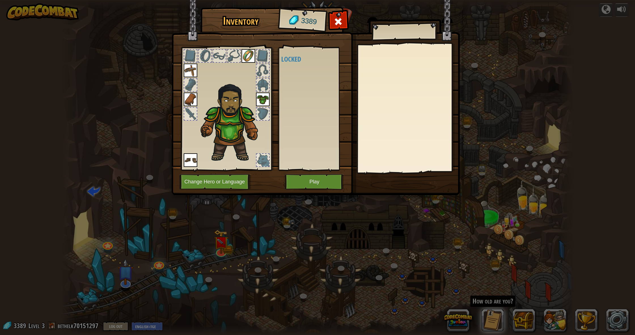
click at [197, 67] on img at bounding box center [191, 71] width 14 height 14
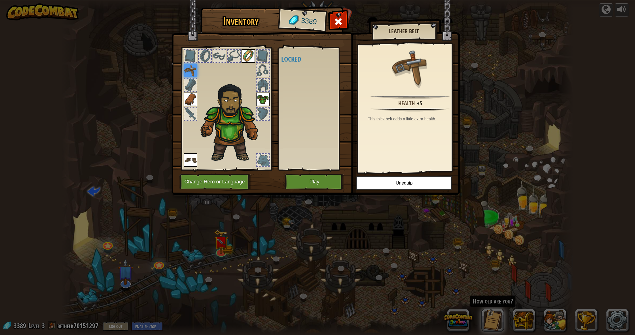
click at [191, 56] on div at bounding box center [190, 56] width 12 height 12
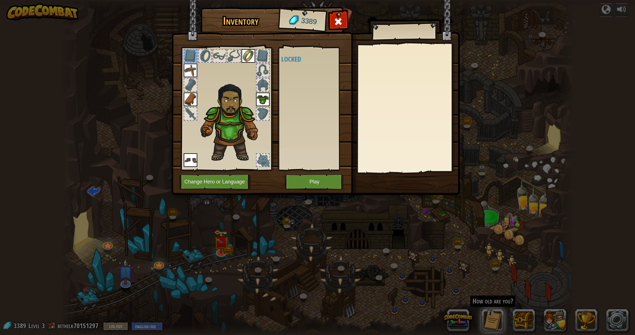
click at [200, 54] on div at bounding box center [205, 56] width 12 height 12
click at [210, 55] on div at bounding box center [205, 56] width 12 height 12
click at [222, 57] on div at bounding box center [219, 56] width 12 height 12
click at [230, 57] on div at bounding box center [234, 56] width 12 height 12
click at [253, 59] on img at bounding box center [249, 56] width 14 height 14
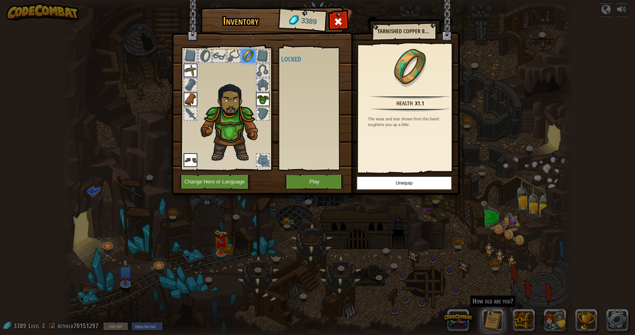
click at [264, 57] on div at bounding box center [263, 56] width 12 height 12
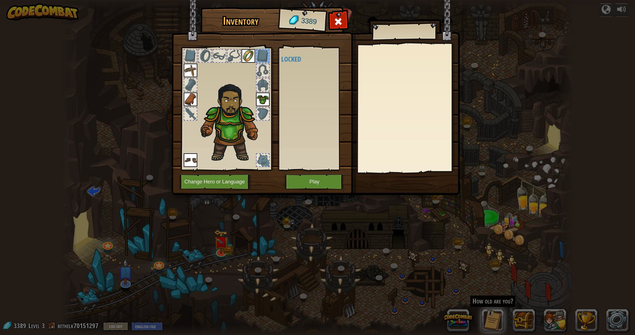
drag, startPoint x: 261, startPoint y: 66, endPoint x: 259, endPoint y: 75, distance: 9.4
click at [261, 66] on div at bounding box center [263, 70] width 12 height 12
click at [259, 81] on div at bounding box center [263, 85] width 12 height 12
click at [263, 102] on img at bounding box center [263, 99] width 14 height 14
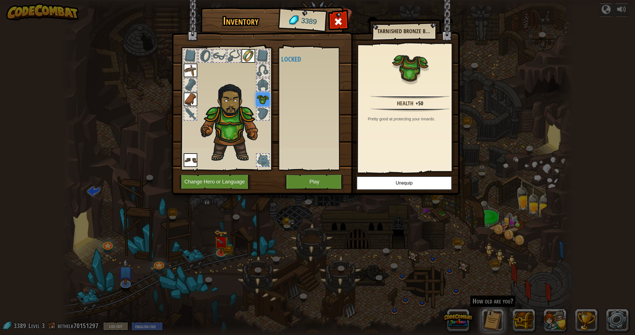
click at [262, 111] on div at bounding box center [263, 113] width 12 height 12
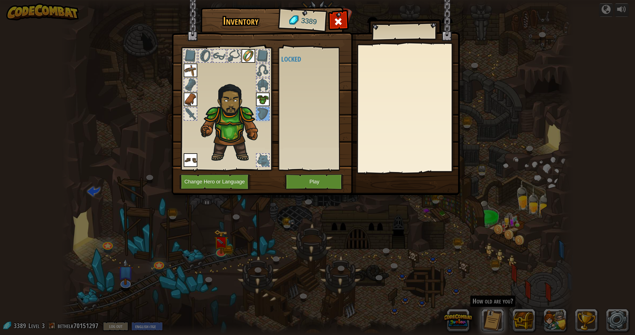
click at [190, 113] on div at bounding box center [190, 113] width 12 height 12
click at [189, 104] on img at bounding box center [191, 99] width 14 height 14
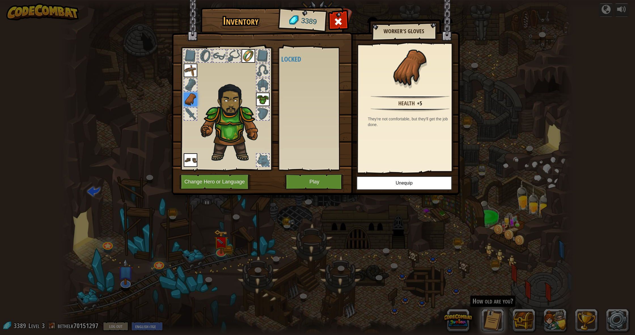
click at [190, 90] on div at bounding box center [190, 85] width 12 height 12
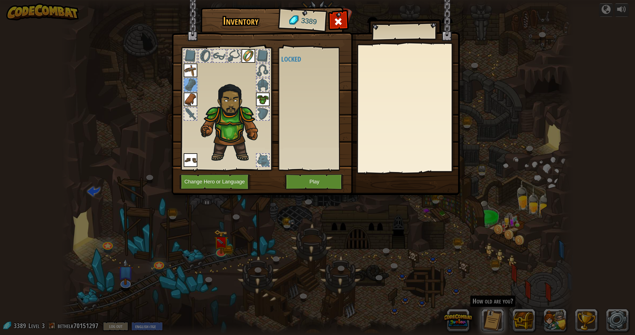
click at [197, 69] on img at bounding box center [191, 71] width 14 height 14
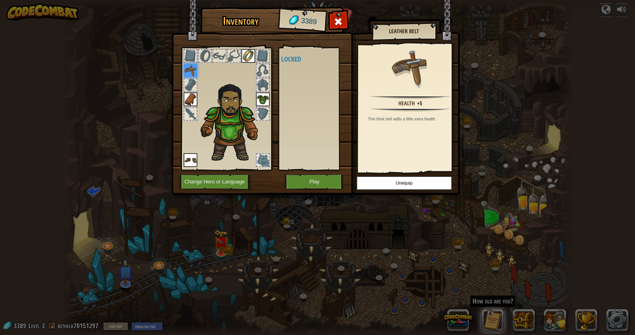
click at [192, 53] on div at bounding box center [190, 56] width 12 height 12
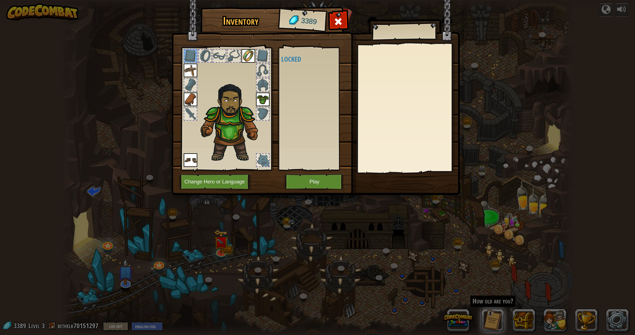
click at [310, 182] on button "Play" at bounding box center [314, 182] width 59 height 16
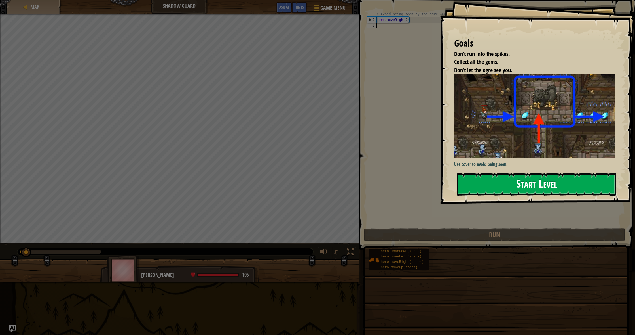
click at [485, 178] on button "Start Level" at bounding box center [537, 184] width 160 height 22
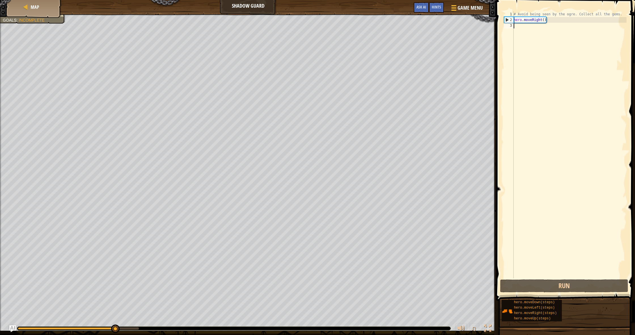
scroll to position [3, 0]
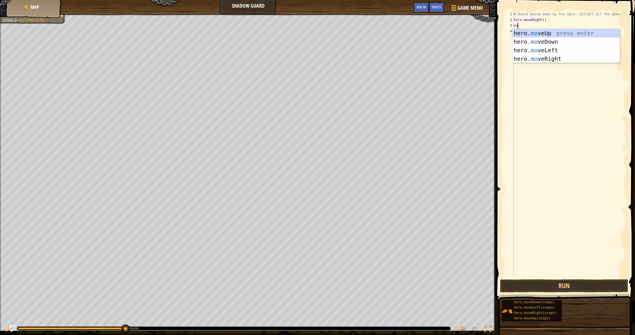
type textarea "m"
type textarea "hero.moveup"
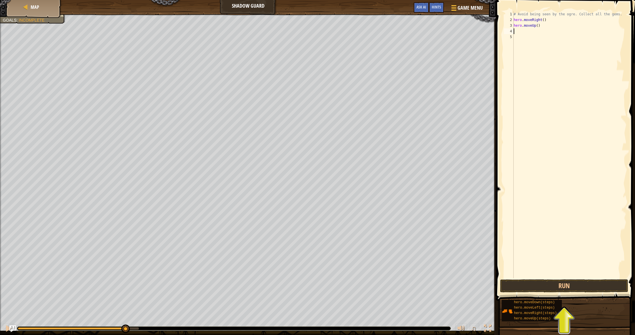
scroll to position [3, 0]
click at [561, 291] on button "Run" at bounding box center [564, 285] width 128 height 13
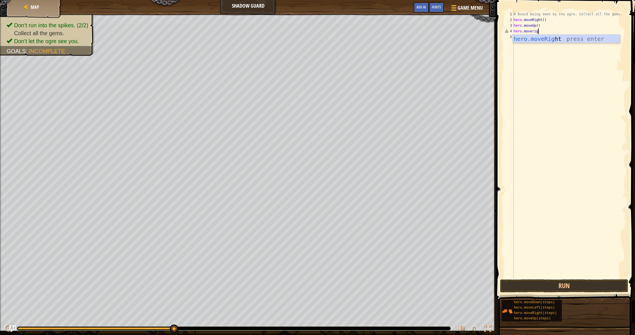
scroll to position [3, 2]
type textarea "hero.moveright"
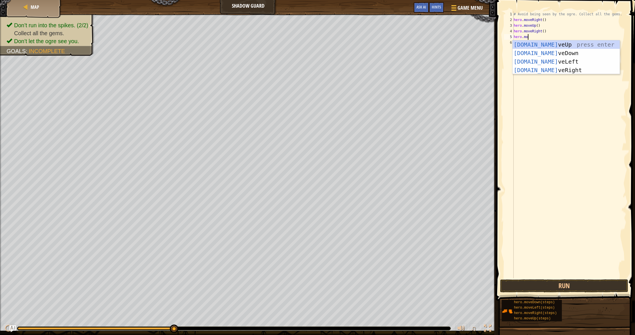
scroll to position [3, 1]
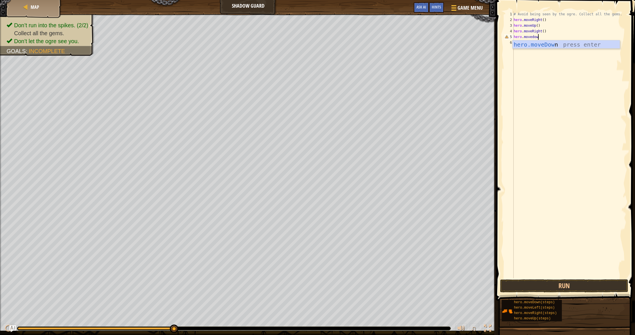
type textarea "hero.movedowm"
click at [591, 283] on button "Run" at bounding box center [564, 285] width 128 height 13
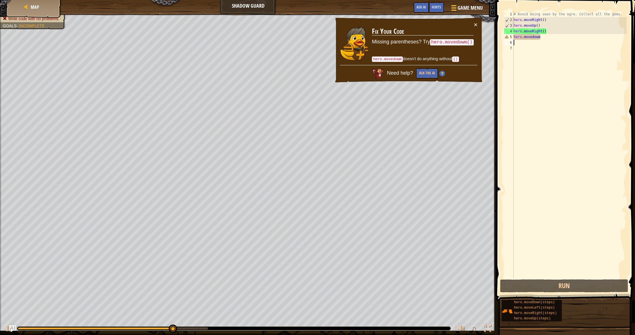
click at [543, 36] on div "# Avoid being seen by the ogre. Collect all the gems. hero . moveRight ( ) hero…" at bounding box center [570, 150] width 114 height 278
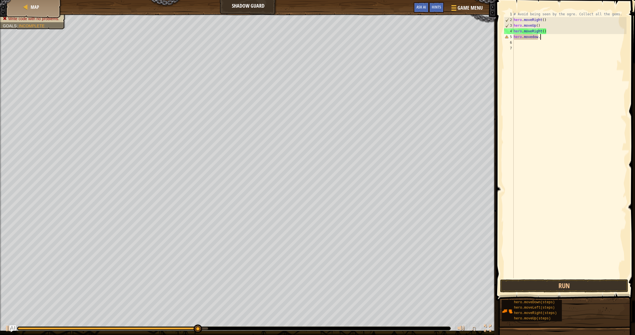
scroll to position [3, 2]
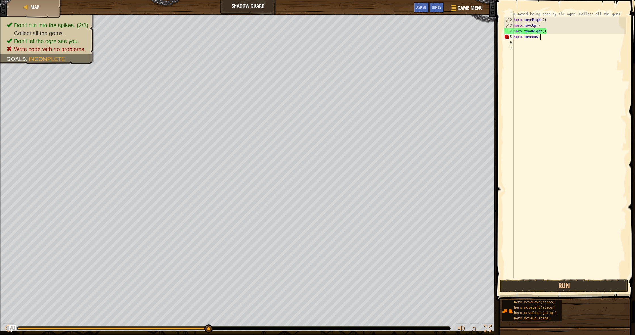
click at [542, 37] on div "# Avoid being seen by the ogre. Collect all the gems. hero . moveRight ( ) hero…" at bounding box center [570, 150] width 114 height 278
type textarea "hero.movedo"
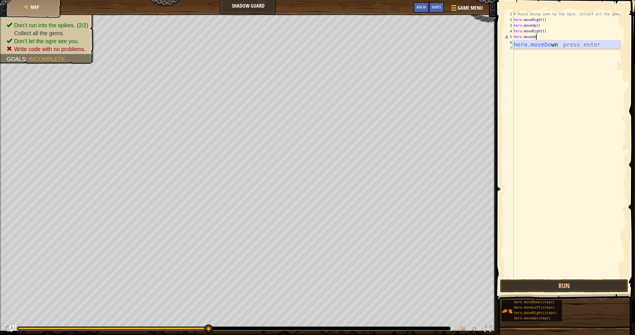
click at [609, 44] on div "hero.moveDo wn press enter" at bounding box center [566, 53] width 107 height 26
click at [570, 282] on button "Run" at bounding box center [564, 285] width 128 height 13
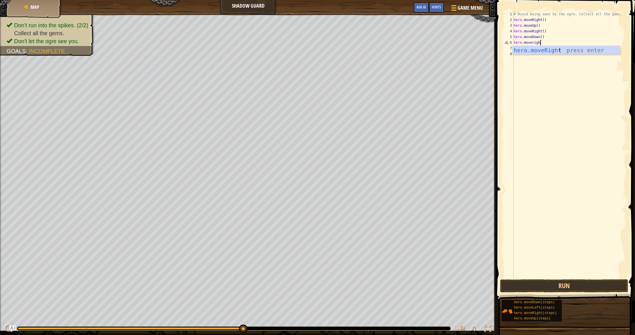
scroll to position [3, 2]
type textarea "hero.moveright"
click at [564, 284] on button "Run" at bounding box center [564, 285] width 128 height 13
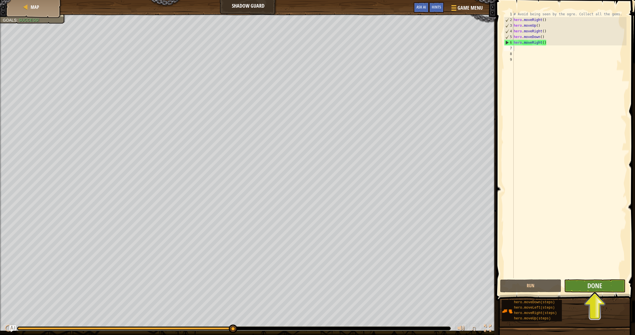
click at [570, 285] on button "Done" at bounding box center [594, 285] width 61 height 13
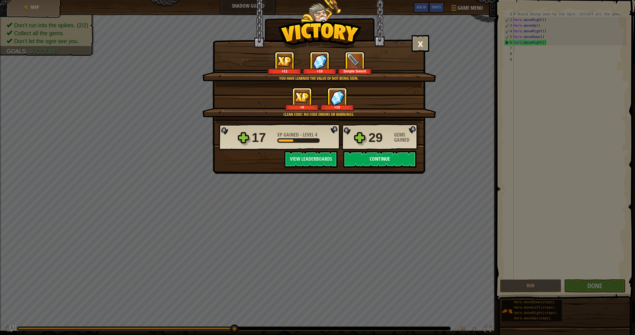
click at [394, 163] on button "Continue" at bounding box center [379, 159] width 73 height 17
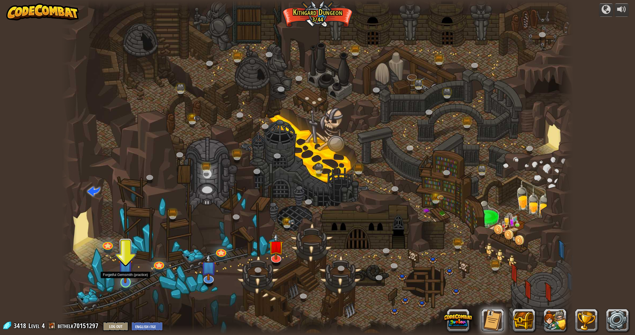
click at [123, 272] on img at bounding box center [125, 266] width 14 height 33
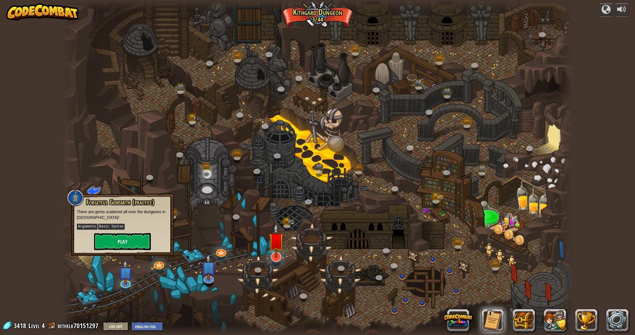
click at [278, 261] on div at bounding box center [276, 263] width 8 height 6
click at [277, 258] on link at bounding box center [275, 254] width 12 height 11
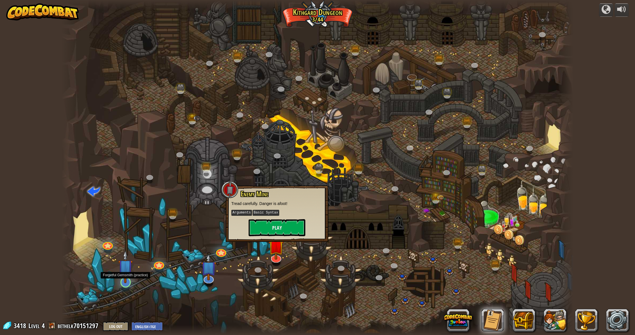
click at [123, 279] on img at bounding box center [125, 266] width 14 height 33
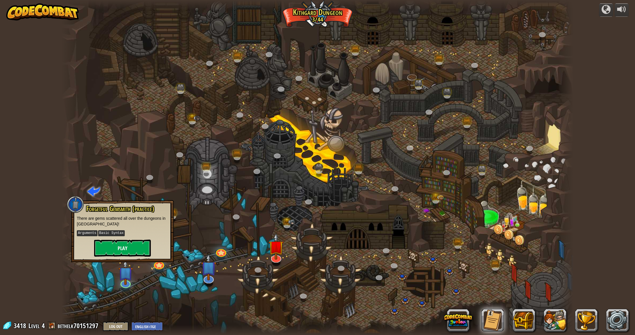
click at [127, 249] on button "Play" at bounding box center [122, 247] width 57 height 17
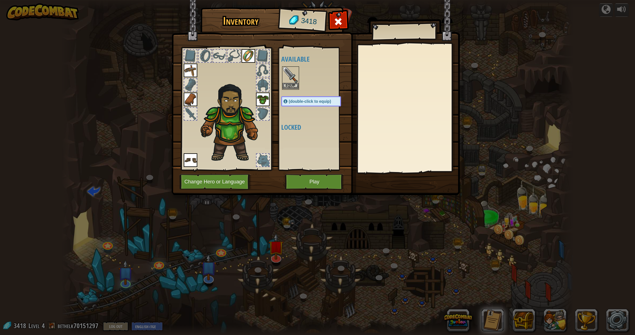
click at [288, 88] on button "Equip" at bounding box center [291, 86] width 16 height 6
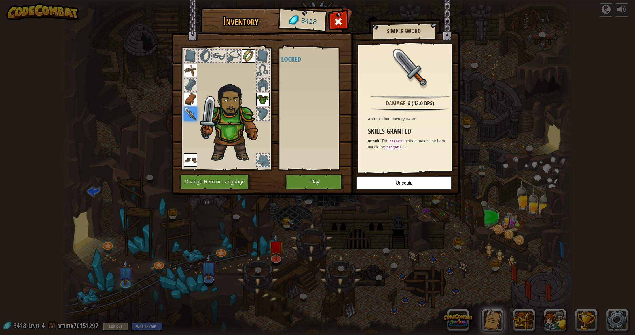
click at [267, 108] on div at bounding box center [263, 113] width 12 height 12
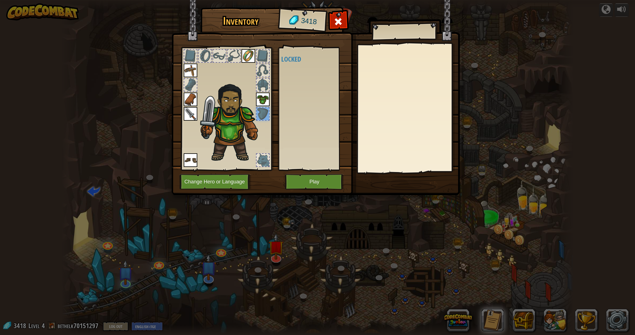
click at [262, 90] on div at bounding box center [263, 85] width 12 height 12
drag, startPoint x: 265, startPoint y: 66, endPoint x: 265, endPoint y: 62, distance: 3.7
click at [265, 66] on div at bounding box center [263, 70] width 12 height 12
click at [265, 55] on div at bounding box center [263, 56] width 12 height 12
click at [246, 54] on img at bounding box center [249, 56] width 14 height 14
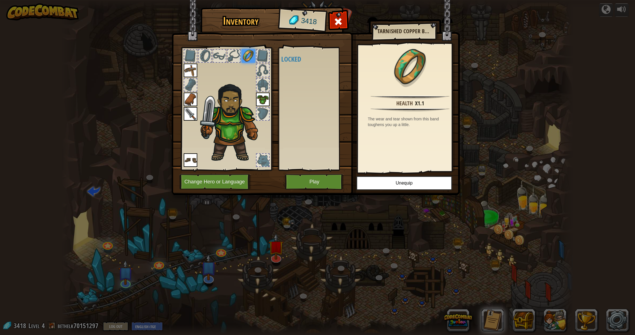
click at [230, 55] on div at bounding box center [234, 56] width 12 height 12
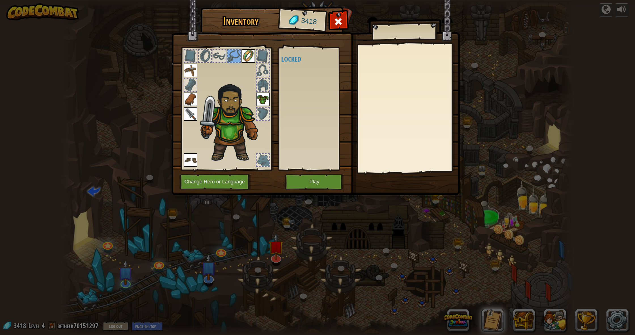
click at [214, 54] on div at bounding box center [219, 56] width 12 height 12
click at [205, 56] on div at bounding box center [205, 56] width 12 height 12
click at [197, 54] on div at bounding box center [227, 107] width 94 height 128
drag, startPoint x: 187, startPoint y: 57, endPoint x: 188, endPoint y: 65, distance: 8.0
click at [188, 58] on div at bounding box center [190, 56] width 12 height 12
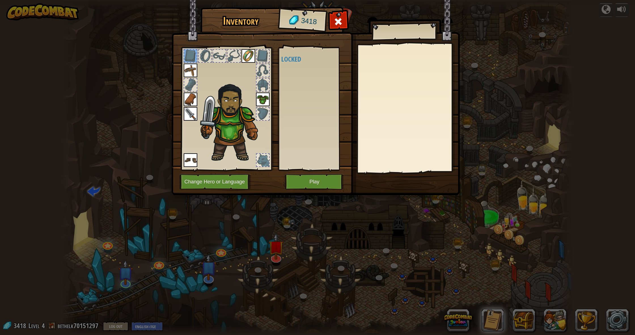
drag, startPoint x: 188, startPoint y: 69, endPoint x: 188, endPoint y: 77, distance: 7.9
click at [188, 69] on img at bounding box center [191, 71] width 14 height 14
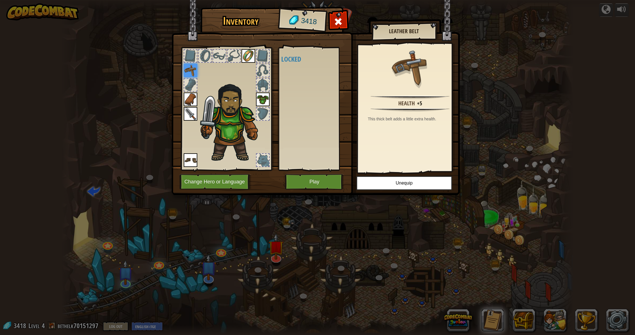
click at [188, 79] on div at bounding box center [190, 85] width 12 height 12
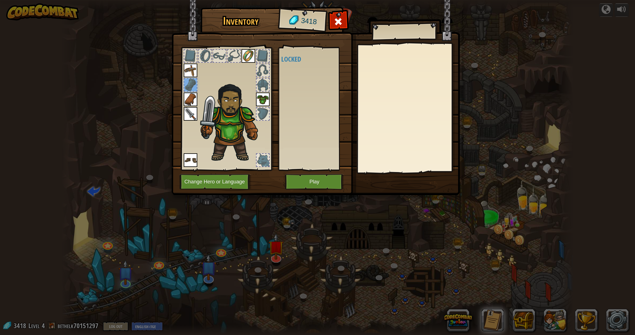
drag, startPoint x: 190, startPoint y: 96, endPoint x: 190, endPoint y: 105, distance: 9.1
click at [189, 96] on img at bounding box center [191, 99] width 14 height 14
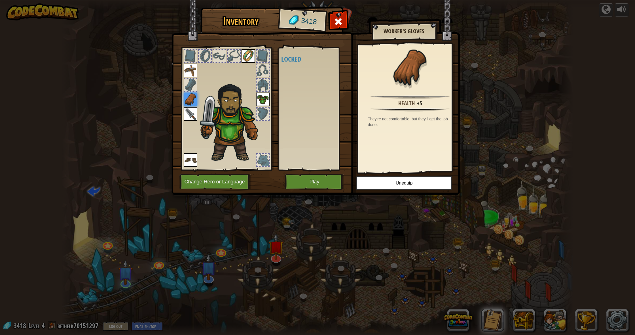
click at [189, 118] on img at bounding box center [191, 114] width 14 height 14
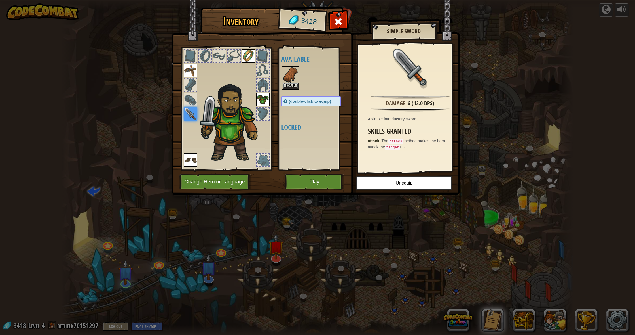
click at [291, 86] on button "Equip" at bounding box center [291, 86] width 16 height 6
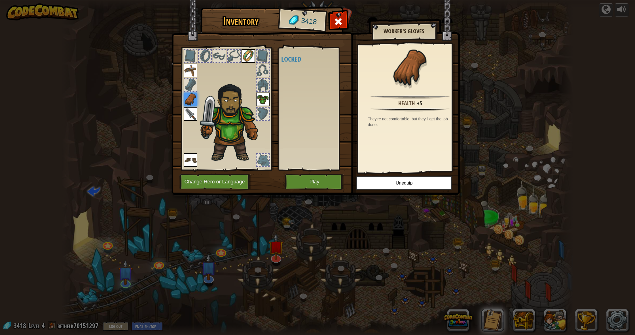
click at [187, 81] on div at bounding box center [190, 85] width 12 height 12
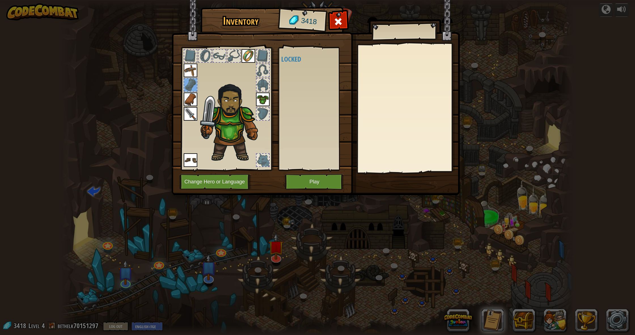
click at [251, 115] on img at bounding box center [232, 121] width 69 height 83
click at [258, 114] on div at bounding box center [263, 113] width 12 height 12
click at [265, 86] on div at bounding box center [263, 85] width 12 height 12
click at [194, 84] on div at bounding box center [190, 85] width 12 height 12
click at [260, 69] on div at bounding box center [263, 70] width 12 height 12
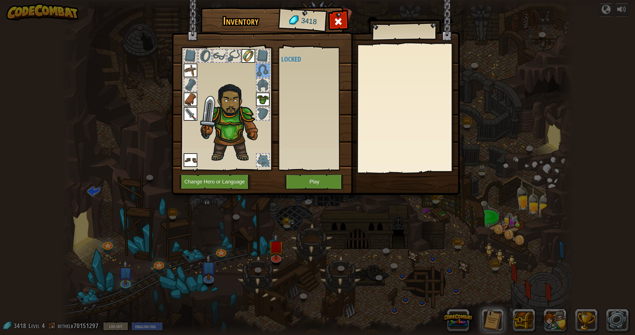
click at [267, 51] on div at bounding box center [263, 56] width 12 height 12
click at [230, 52] on div at bounding box center [234, 56] width 12 height 12
click at [224, 55] on div at bounding box center [219, 56] width 12 height 12
click at [209, 56] on div at bounding box center [205, 56] width 12 height 12
click at [311, 184] on button "Play" at bounding box center [314, 182] width 59 height 16
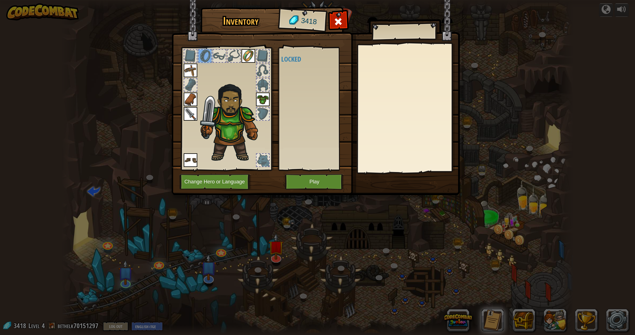
click at [313, 176] on button "Play" at bounding box center [314, 182] width 59 height 16
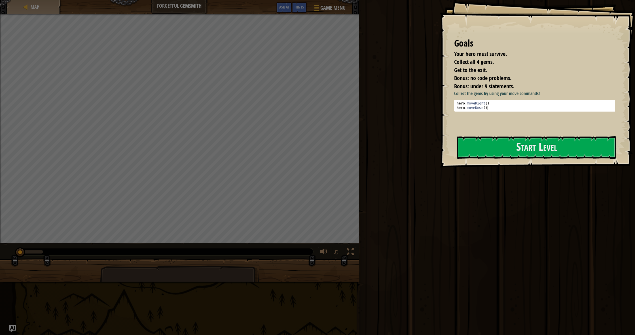
click at [494, 121] on div "Collect the gems by using your move commands! 1 2 hero . moveRight ( ) hero . m…" at bounding box center [536, 110] width 165 height 41
click at [496, 156] on button "Start Level" at bounding box center [537, 147] width 160 height 22
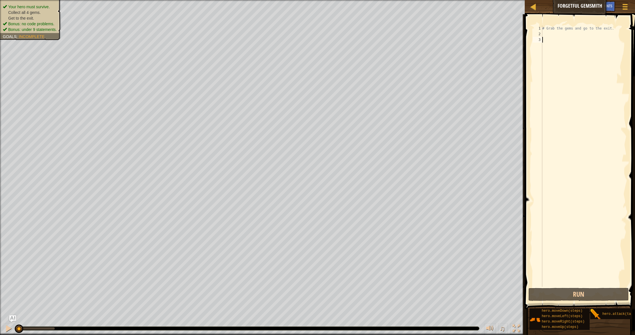
click at [543, 33] on div "# Grab the gems and go to the exit." at bounding box center [583, 162] width 85 height 272
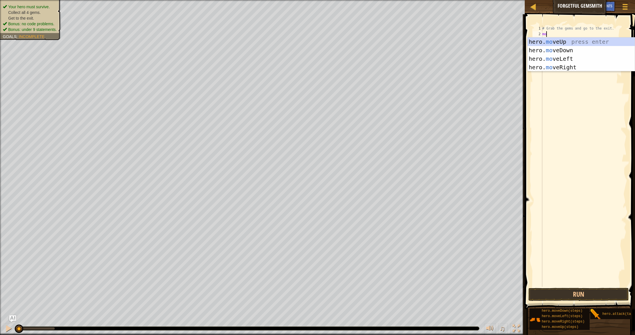
scroll to position [3, 0]
type textarea "m"
type textarea "hero.move"
click at [575, 65] on div "hero.move Up press enter hero.move Down press enter hero.move Left press enter …" at bounding box center [581, 62] width 107 height 51
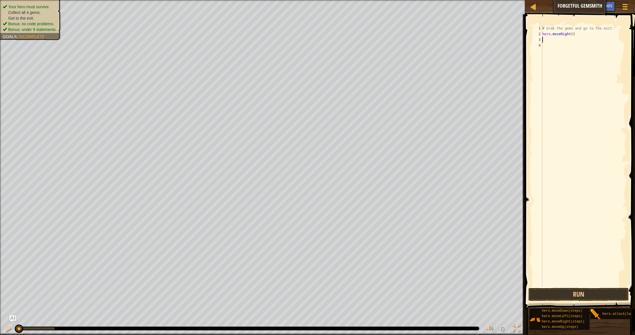
scroll to position [3, 0]
click at [556, 297] on button "Run" at bounding box center [579, 294] width 100 height 13
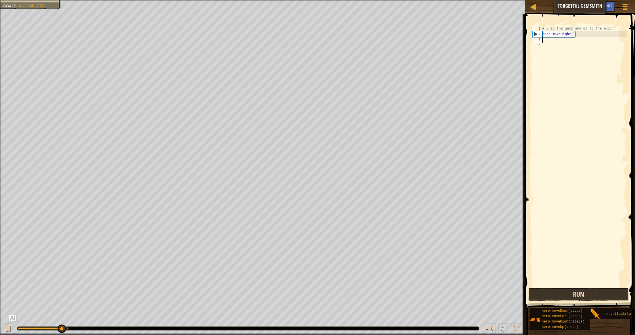
type textarea "m"
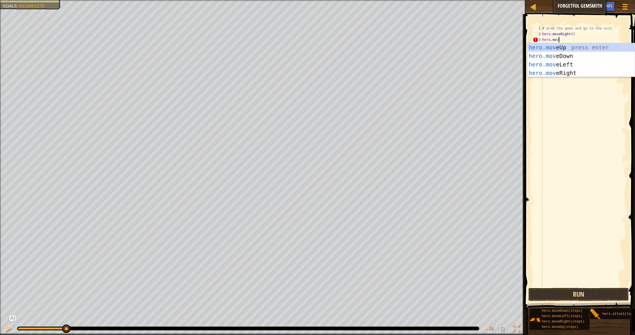
scroll to position [3, 1]
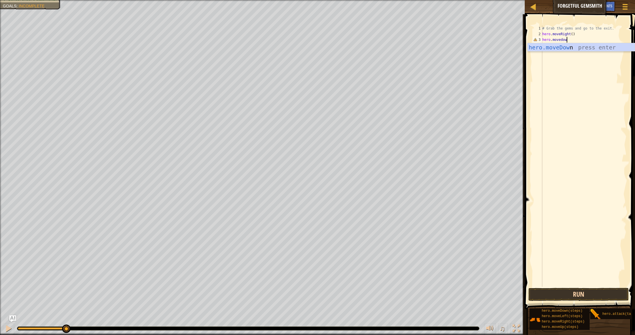
type textarea "hero.movedown"
type textarea "hero.moveright"
click at [589, 290] on button "Run" at bounding box center [579, 294] width 100 height 13
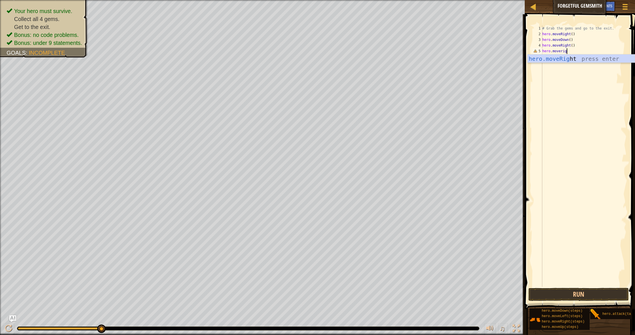
scroll to position [3, 2]
type textarea "hero.moveright"
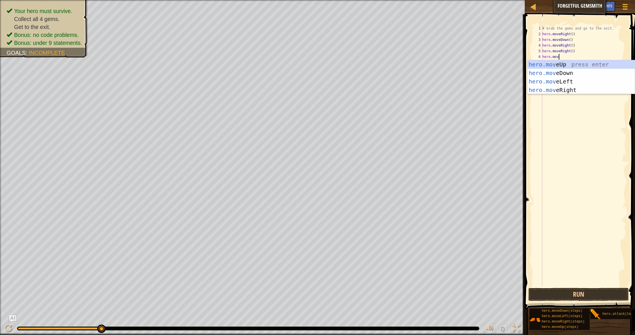
scroll to position [3, 1]
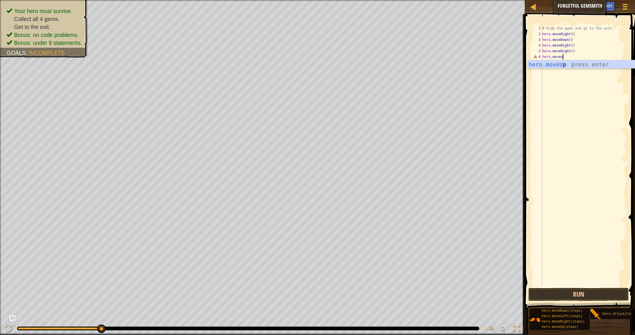
type textarea "hero.moveup"
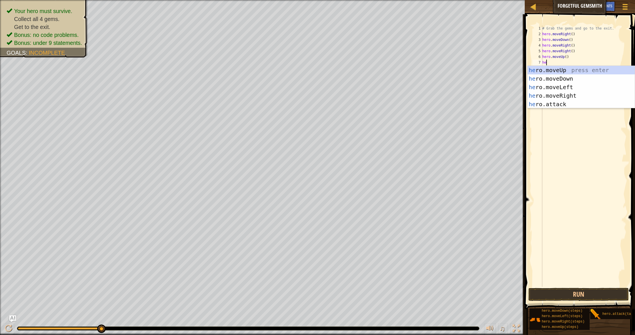
scroll to position [3, 0]
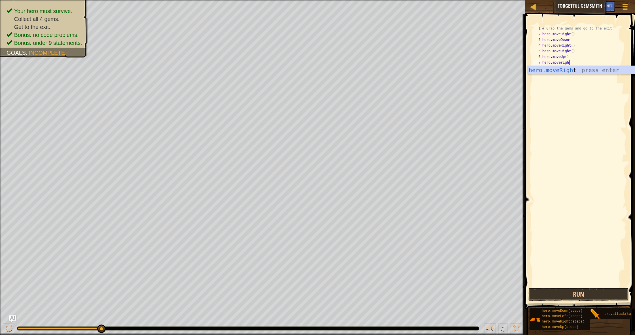
type textarea "hero.moveright"
click at [556, 288] on button "Run" at bounding box center [579, 294] width 100 height 13
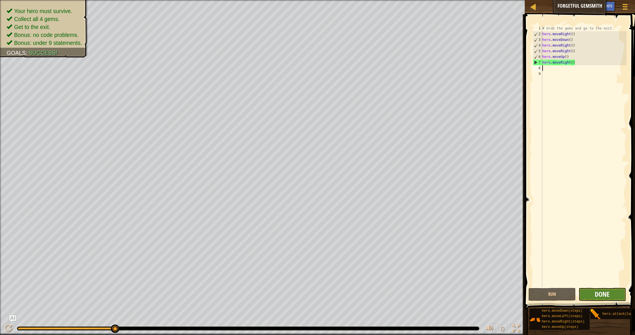
click at [605, 298] on span "Done" at bounding box center [602, 293] width 15 height 9
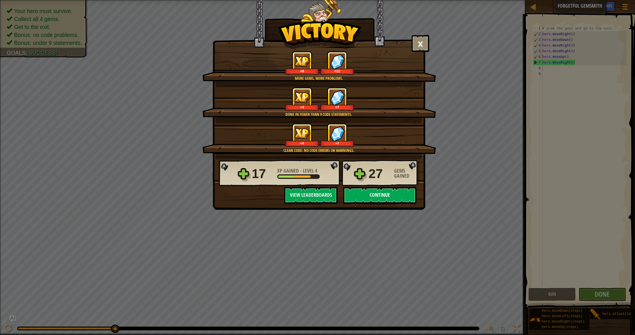
click at [384, 197] on button "Continue" at bounding box center [379, 195] width 73 height 17
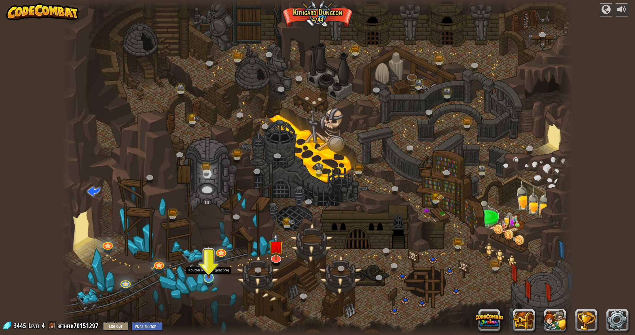
click at [206, 276] on img at bounding box center [209, 261] width 14 height 33
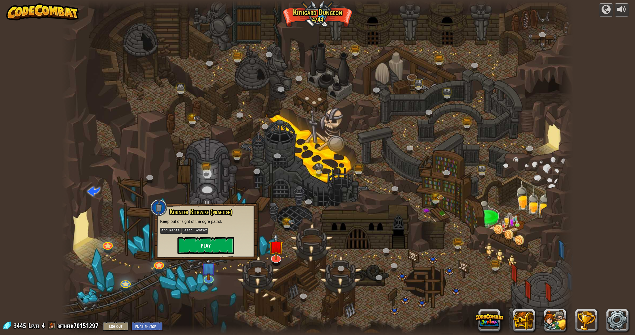
click at [217, 241] on button "Play" at bounding box center [206, 245] width 57 height 17
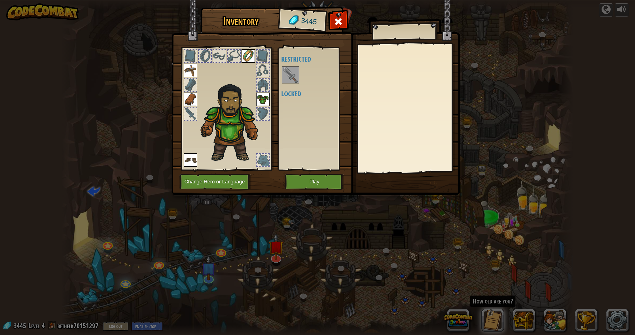
click at [288, 76] on img at bounding box center [291, 75] width 16 height 16
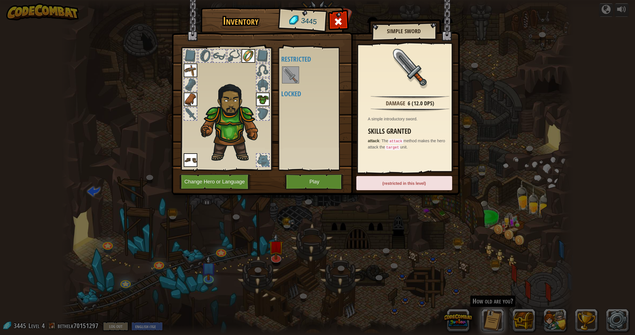
click at [261, 113] on div at bounding box center [263, 113] width 12 height 12
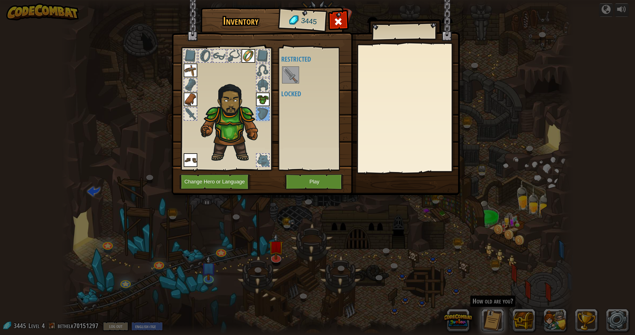
click at [262, 83] on div at bounding box center [263, 85] width 12 height 12
click at [262, 77] on div at bounding box center [263, 71] width 14 height 14
click at [263, 55] on div at bounding box center [263, 56] width 12 height 12
click at [238, 56] on div at bounding box center [234, 56] width 12 height 12
click at [217, 54] on div at bounding box center [219, 56] width 12 height 12
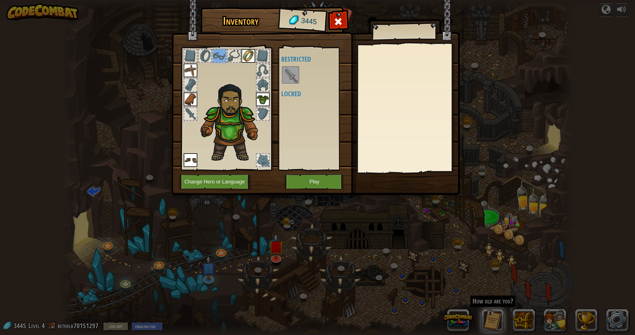
click at [204, 56] on div at bounding box center [205, 56] width 12 height 12
click at [191, 56] on div at bounding box center [190, 56] width 12 height 12
click at [191, 85] on div at bounding box center [190, 85] width 12 height 12
click at [191, 100] on img at bounding box center [191, 99] width 14 height 14
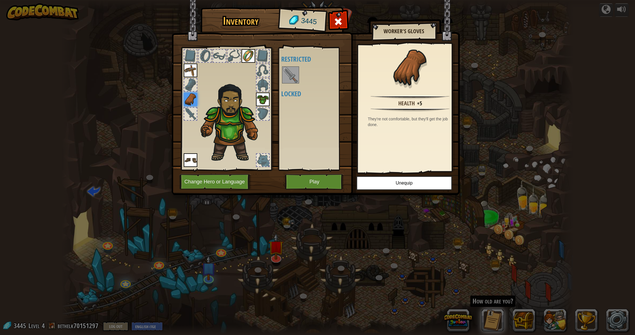
click at [190, 113] on div at bounding box center [190, 113] width 12 height 12
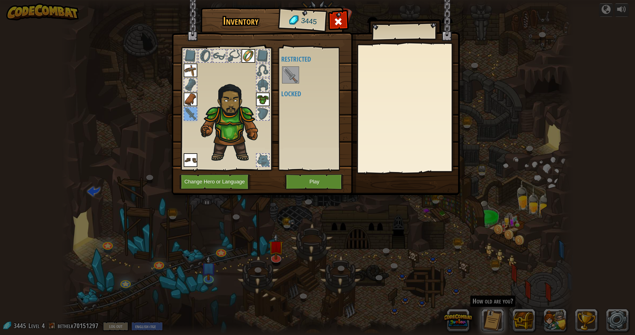
click at [315, 183] on button "Play" at bounding box center [314, 182] width 59 height 16
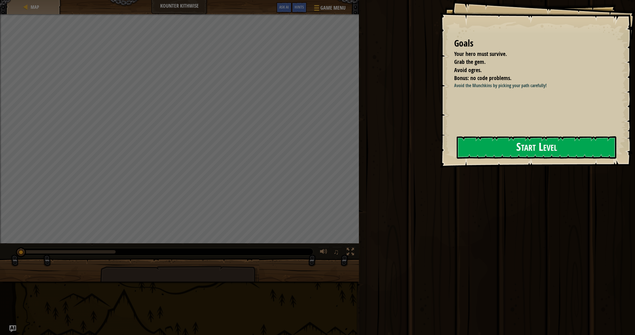
click at [526, 143] on button "Start Level" at bounding box center [537, 147] width 160 height 22
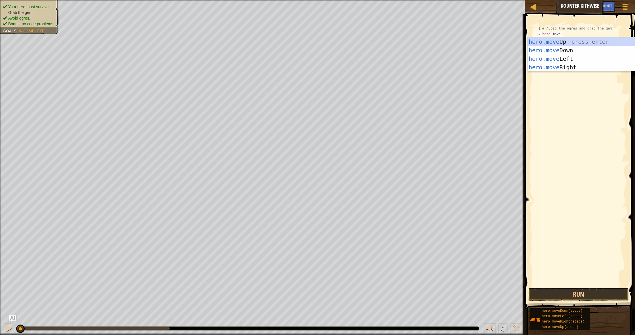
scroll to position [3, 1]
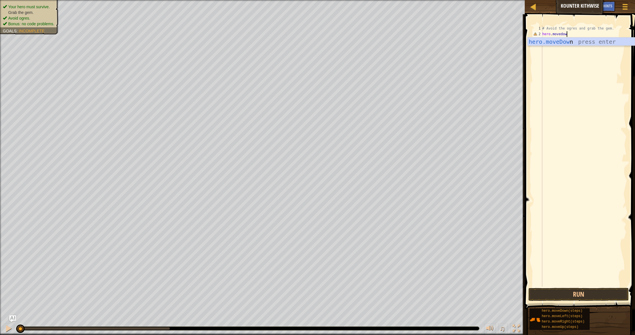
type textarea "hero.movedown"
click at [599, 290] on button "Run" at bounding box center [579, 294] width 100 height 13
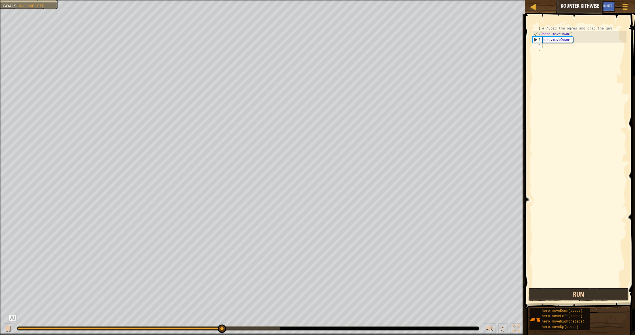
click at [599, 290] on button "Run" at bounding box center [579, 294] width 100 height 13
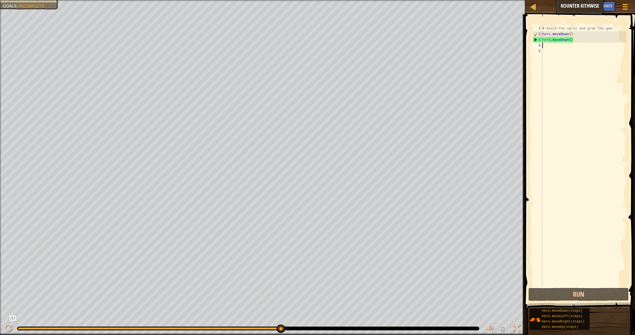
click at [574, 40] on div "# Avoid the ogres and grab the gem. hero . moveDown ( ) hero . moveDown ( )" at bounding box center [583, 162] width 85 height 272
click at [573, 39] on div "# Avoid the ogres and grab the gem. hero . moveDown ( ) hero . moveDown ( )" at bounding box center [583, 162] width 85 height 272
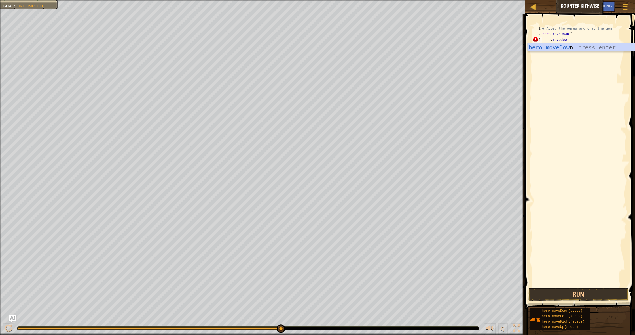
type textarea "hero.movedown"
click at [596, 50] on div "hero.moveDown press enter" at bounding box center [581, 56] width 107 height 26
type textarea "hero.moveright"
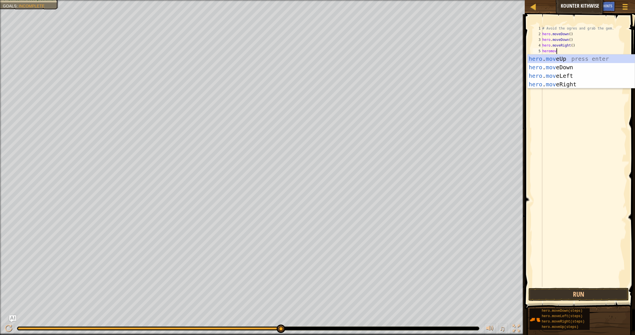
scroll to position [3, 1]
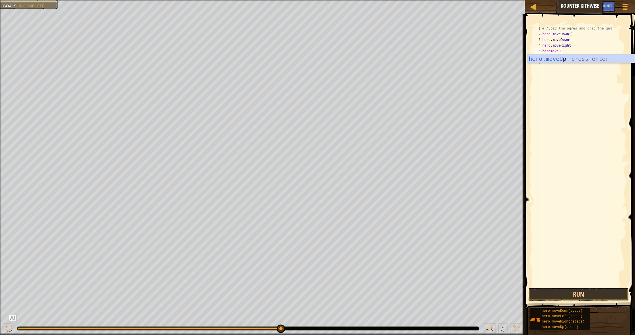
type textarea "heromoveup"
type textarea "hero.moveright"
click at [598, 62] on div "hero.moveRight press enter" at bounding box center [581, 73] width 107 height 26
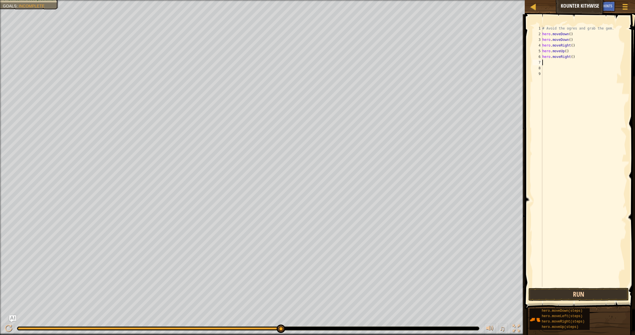
click at [585, 296] on button "Run" at bounding box center [579, 294] width 100 height 13
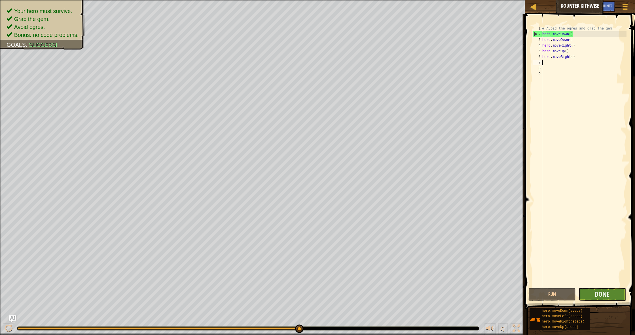
click at [583, 291] on button "Done" at bounding box center [602, 294] width 47 height 13
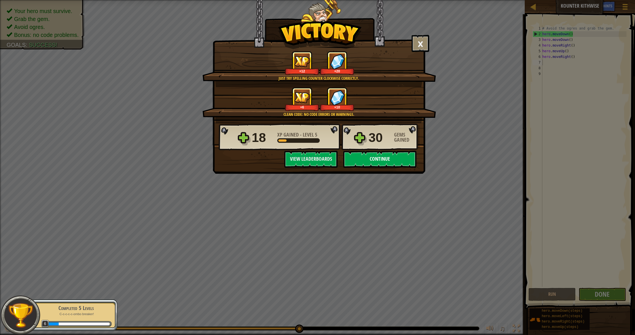
click at [381, 159] on button "Continue" at bounding box center [379, 159] width 73 height 17
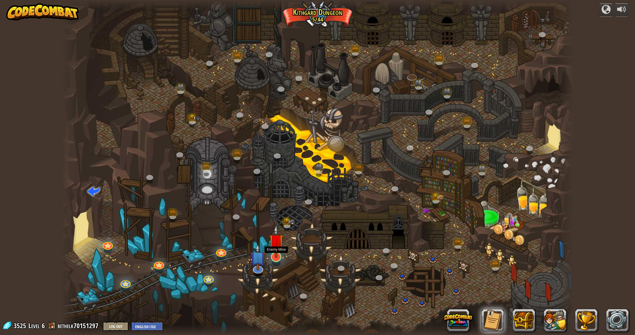
click at [277, 257] on img at bounding box center [276, 240] width 14 height 33
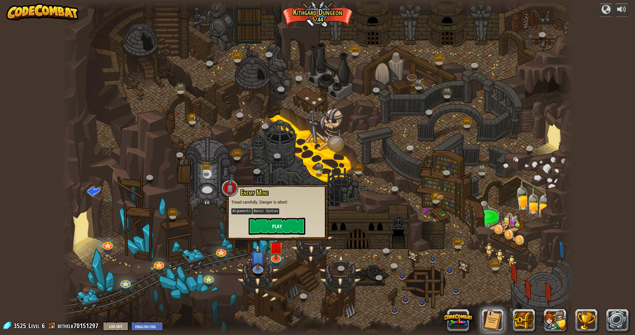
click at [281, 224] on button "Play" at bounding box center [277, 226] width 57 height 17
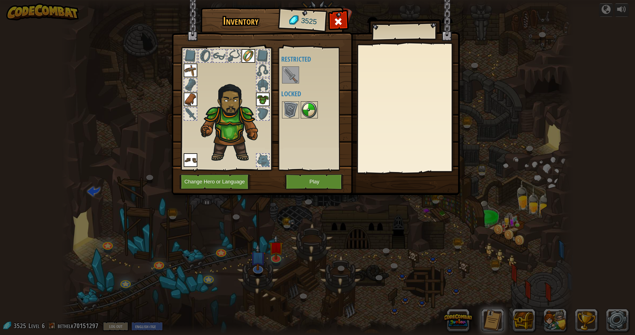
click at [308, 106] on img at bounding box center [309, 110] width 16 height 16
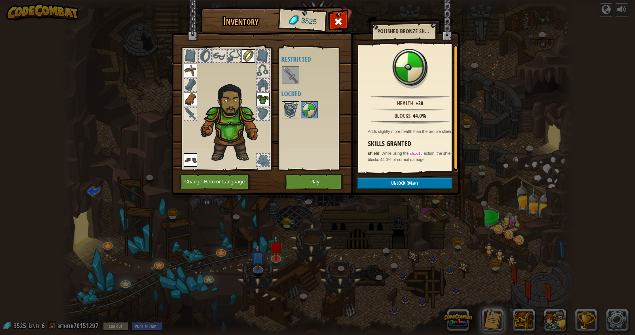
click at [289, 109] on img at bounding box center [291, 110] width 16 height 16
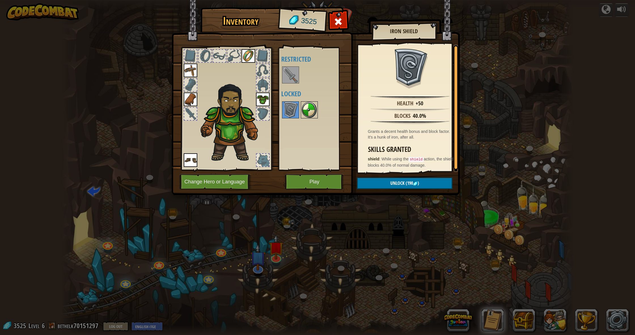
click at [301, 107] on div at bounding box center [309, 109] width 17 height 17
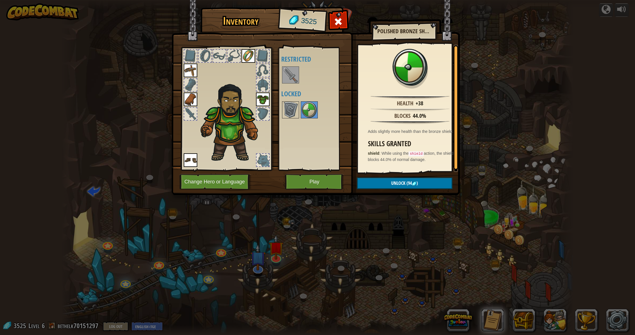
click at [416, 183] on img at bounding box center [414, 183] width 5 height 5
click at [416, 184] on button "Confirm" at bounding box center [405, 183] width 96 height 12
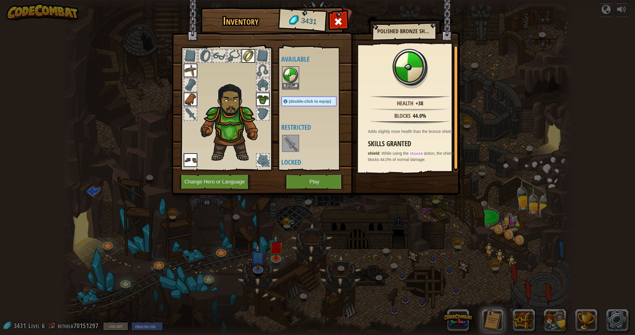
click at [289, 83] on button "Equip" at bounding box center [291, 86] width 16 height 6
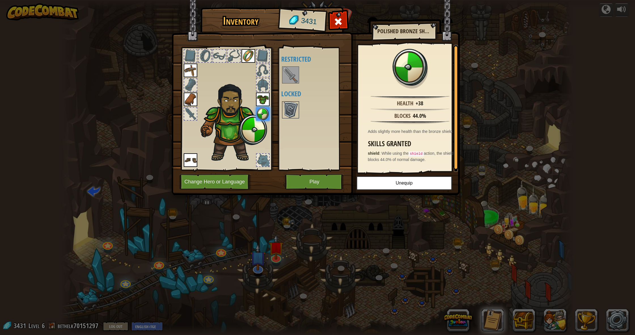
click at [292, 106] on img at bounding box center [291, 110] width 16 height 16
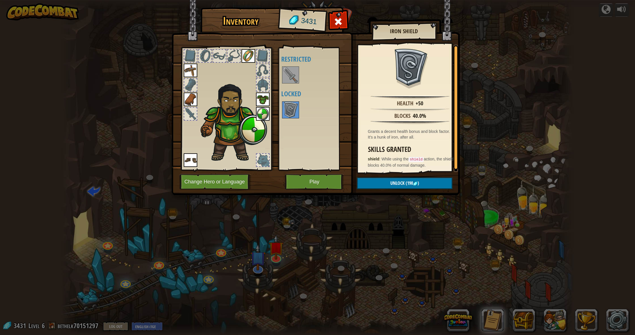
drag, startPoint x: 367, startPoint y: 153, endPoint x: 344, endPoint y: 135, distance: 28.8
click at [346, 142] on div "Inventory 3431 Available Equip Equip Equip Equip Equip Equip (double-click to e…" at bounding box center [318, 102] width 288 height 187
click at [266, 111] on img at bounding box center [263, 114] width 14 height 14
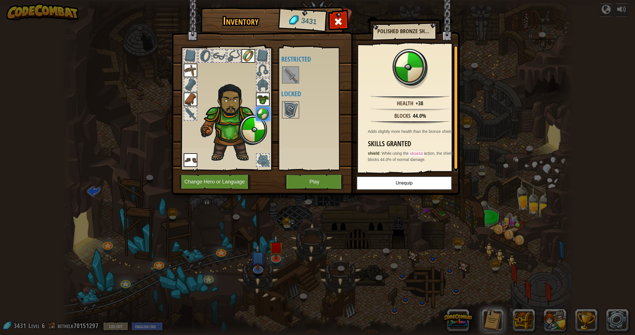
click at [291, 109] on img at bounding box center [291, 110] width 16 height 16
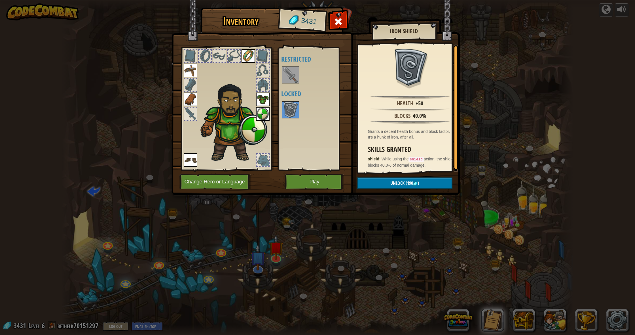
click at [265, 118] on img at bounding box center [263, 114] width 14 height 14
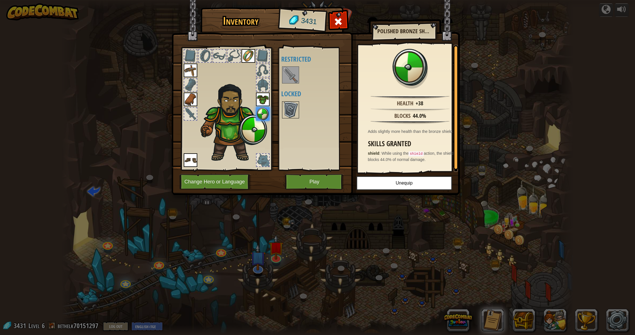
click at [287, 110] on img at bounding box center [291, 110] width 16 height 16
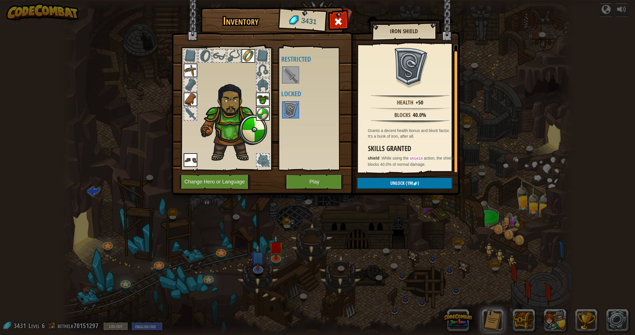
drag, startPoint x: 457, startPoint y: 106, endPoint x: 456, endPoint y: 131, distance: 25.0
click at [459, 134] on div "Inventory 3431 Available Equip Equip Equip Equip Equip Equip (double-click to e…" at bounding box center [318, 102] width 288 height 187
drag, startPoint x: 454, startPoint y: 130, endPoint x: 452, endPoint y: 117, distance: 13.0
click at [452, 117] on div "Health +50 Blocks 40.0% Grants a decent health bonus and block factor. It's a h…" at bounding box center [408, 108] width 100 height 127
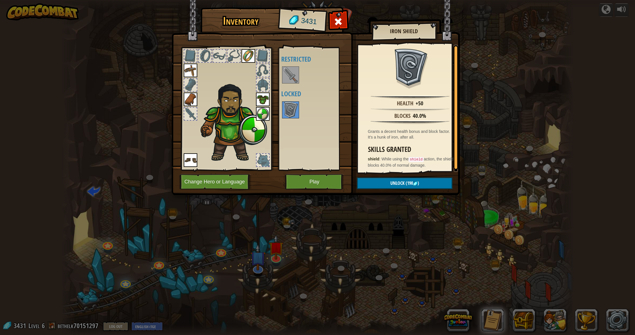
drag, startPoint x: 521, startPoint y: 223, endPoint x: 518, endPoint y: 233, distance: 9.9
click at [463, 236] on div "Inventory 3431 Available Equip Equip Equip Equip Equip Equip (double-click to e…" at bounding box center [317, 167] width 635 height 335
